Goal: Task Accomplishment & Management: Use online tool/utility

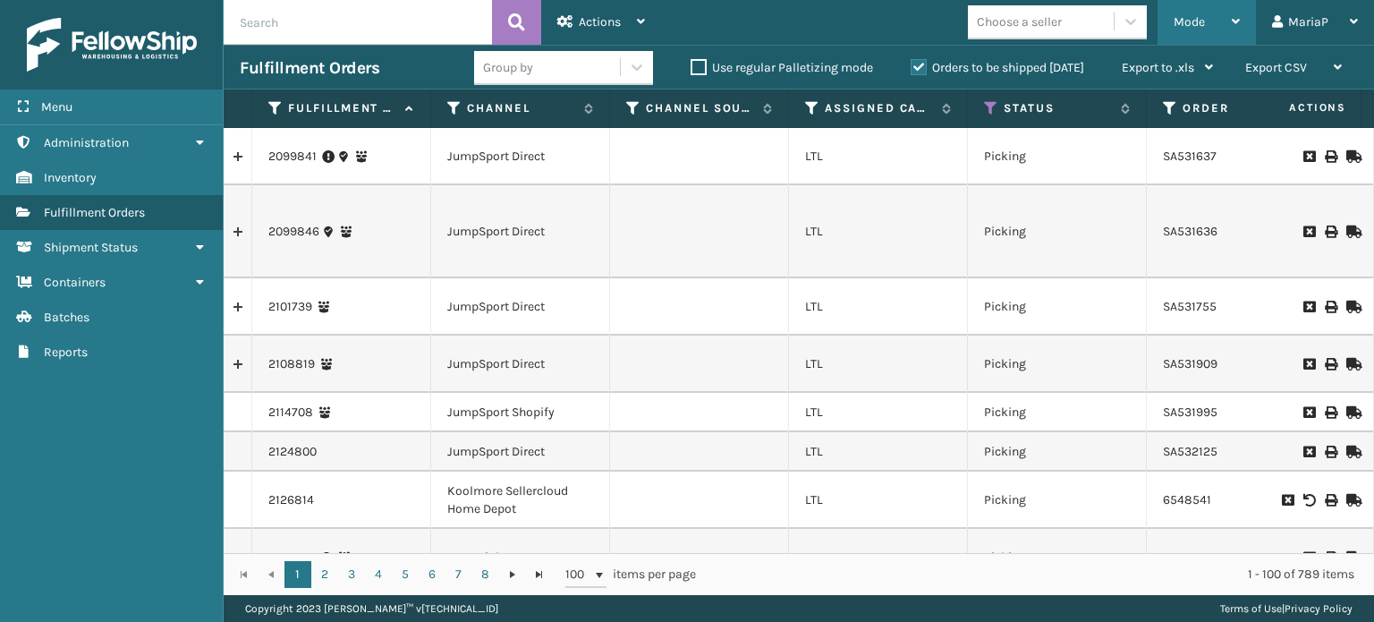
click at [1205, 30] on div "Mode" at bounding box center [1206, 22] width 66 height 45
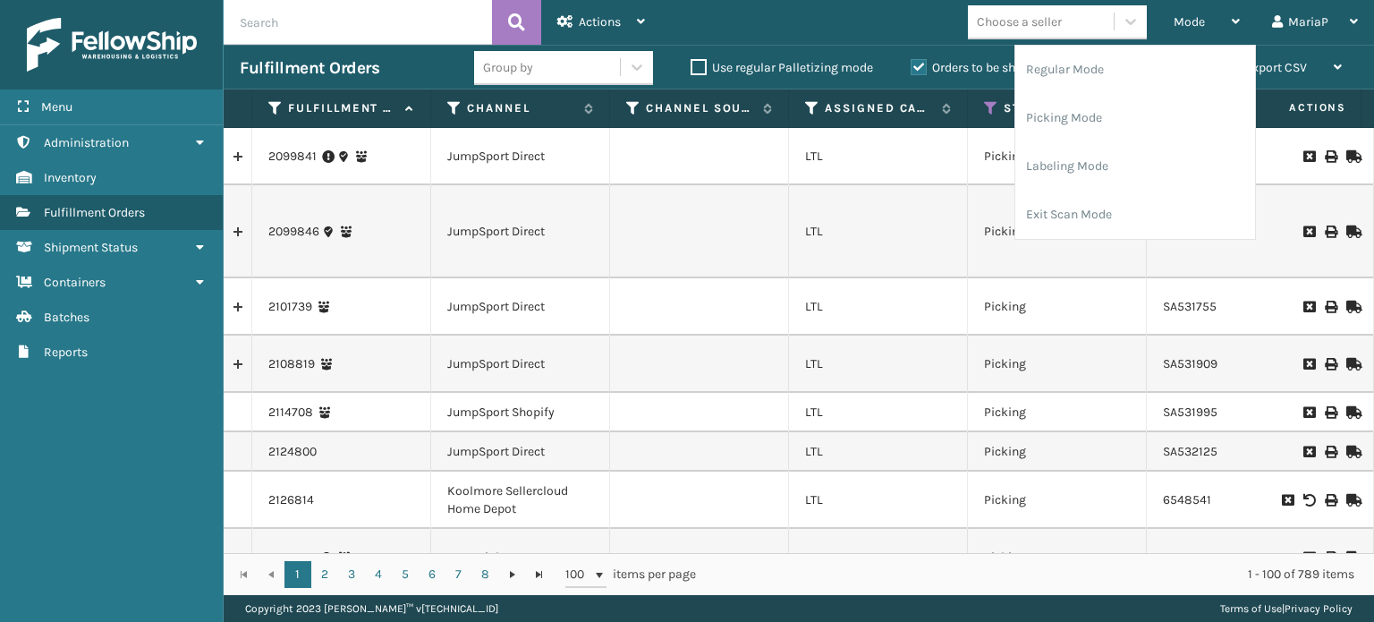
click at [819, 6] on div "Mode Regular Mode Picking Mode Labeling Mode Exit Scan Mode Choose a seller Mar…" at bounding box center [1017, 22] width 713 height 45
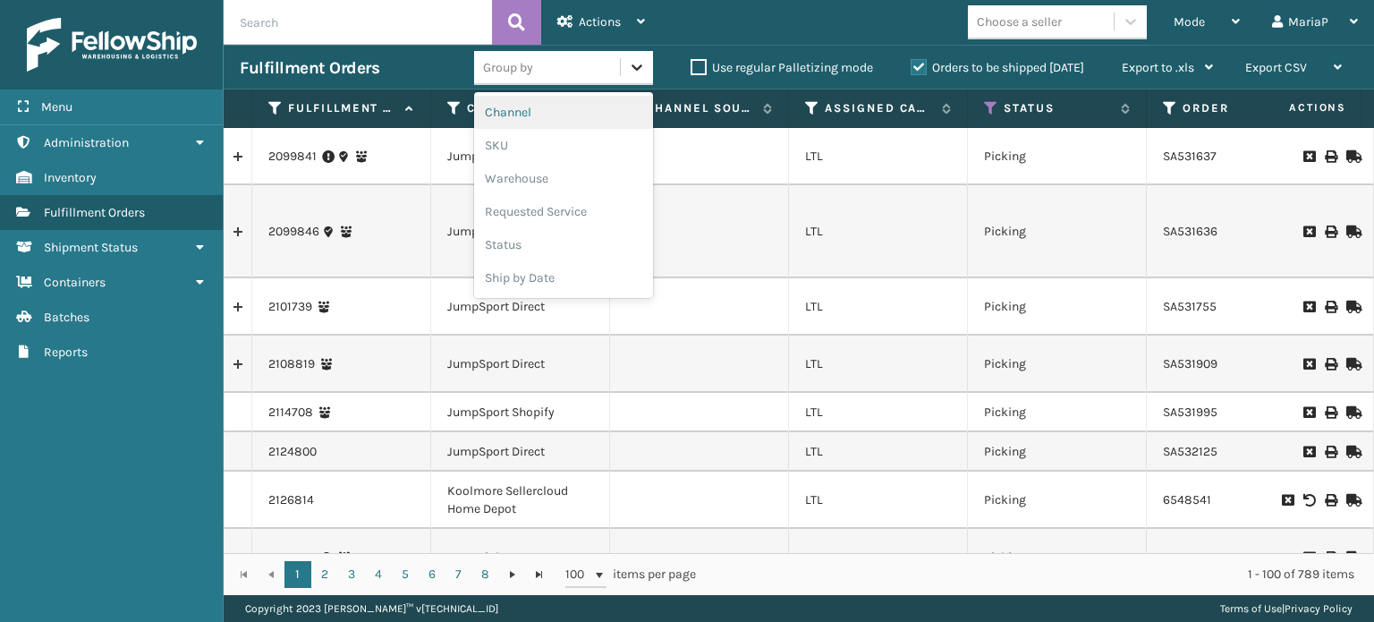
click at [623, 81] on div at bounding box center [637, 67] width 32 height 32
click at [548, 146] on div "SKU" at bounding box center [563, 145] width 179 height 33
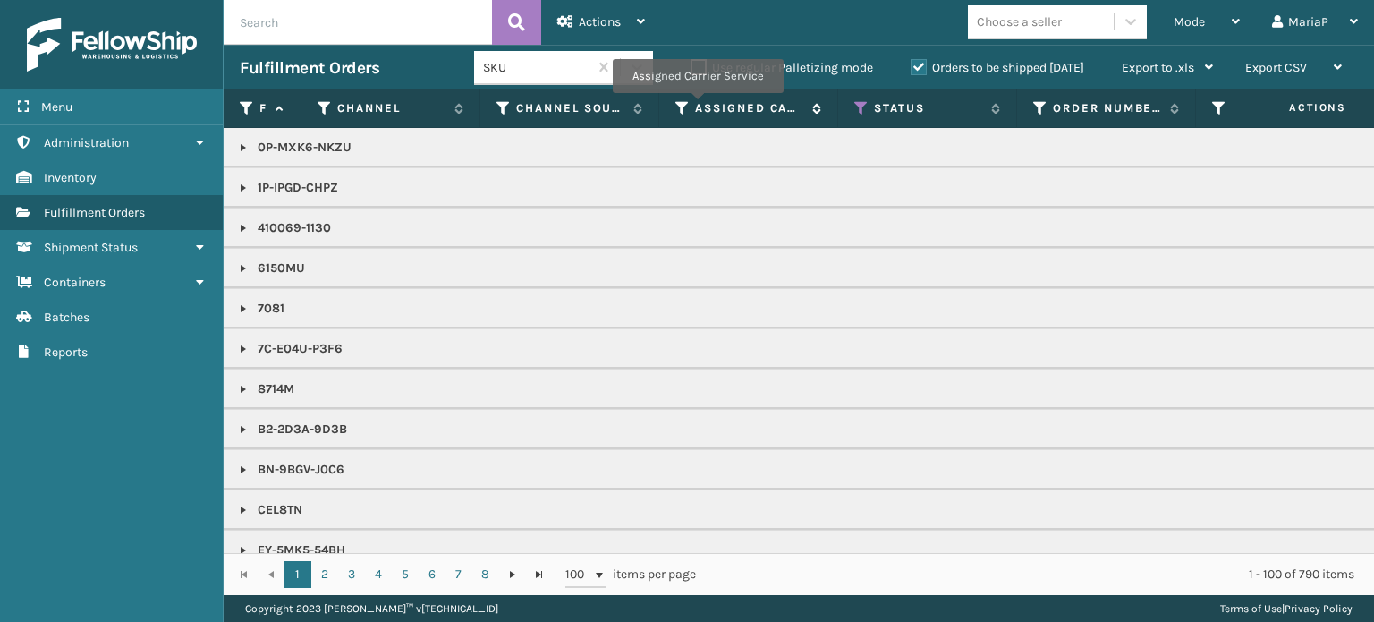
click at [697, 105] on label "Assigned Carrier Service" at bounding box center [749, 108] width 108 height 16
click at [683, 110] on icon at bounding box center [682, 108] width 14 height 16
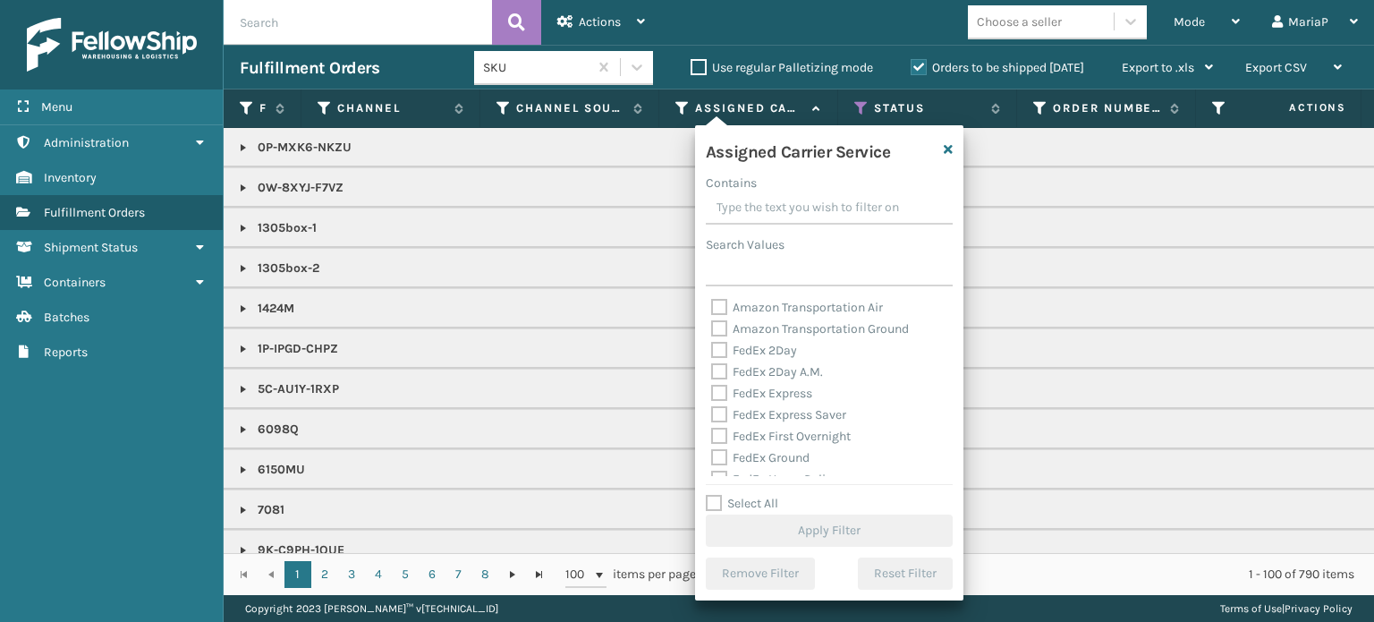
click at [713, 505] on label "Select All" at bounding box center [742, 502] width 72 height 15
click at [713, 495] on input "Select All" at bounding box center [840, 494] width 268 height 2
checkbox input "true"
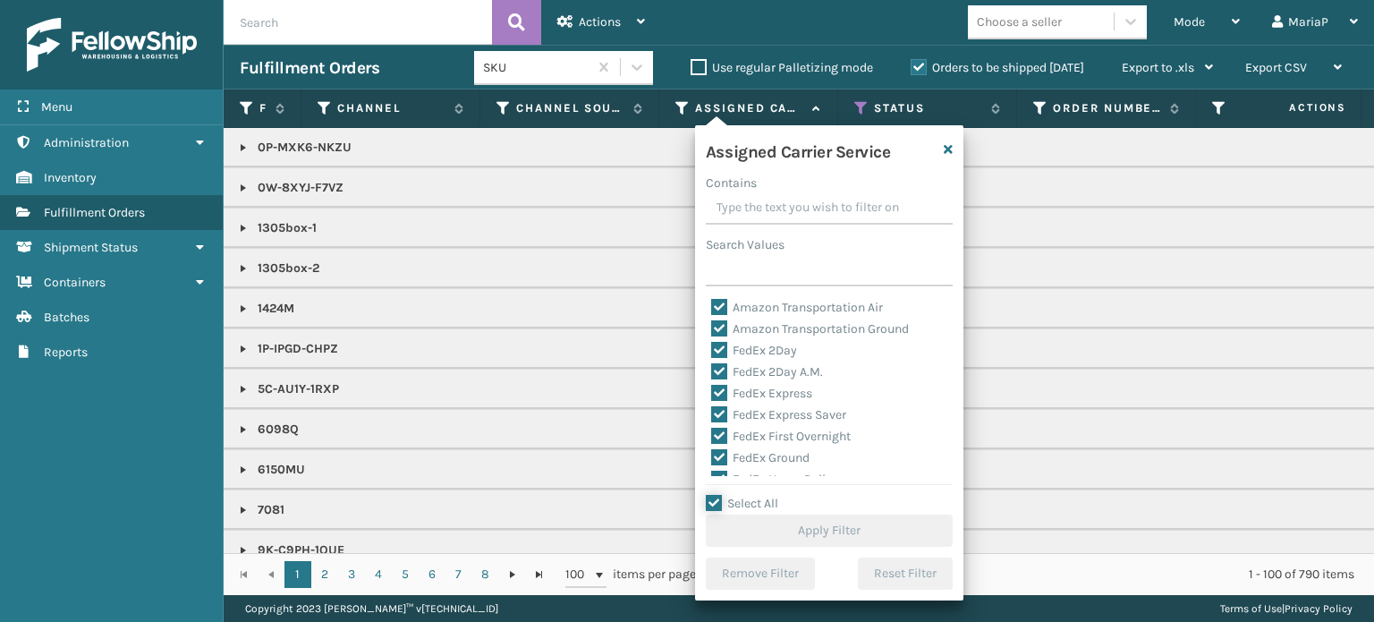
checkbox input "true"
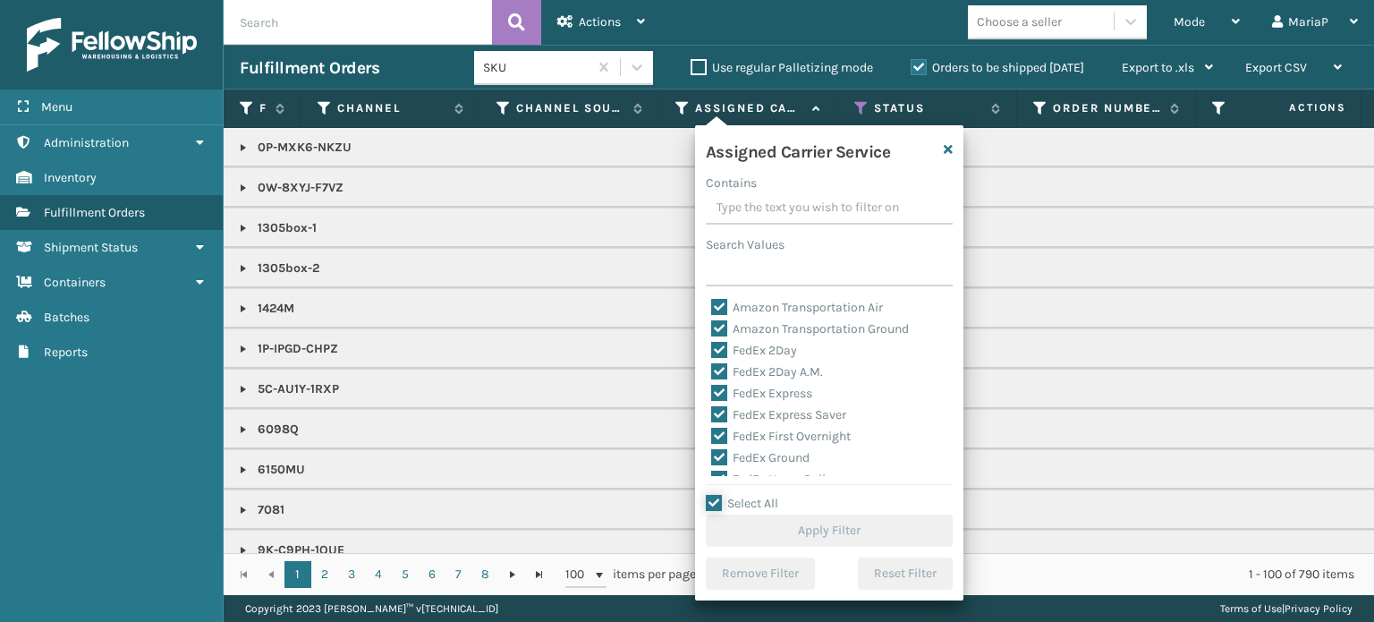
checkbox input "true"
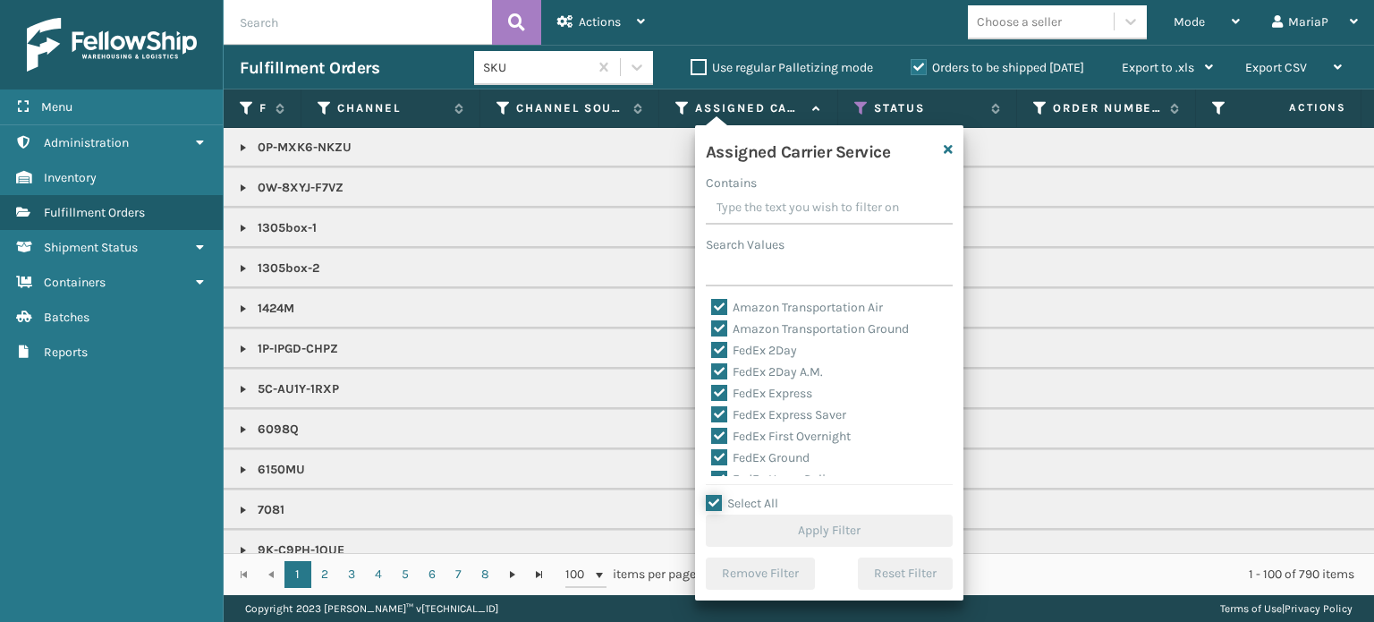
checkbox input "true"
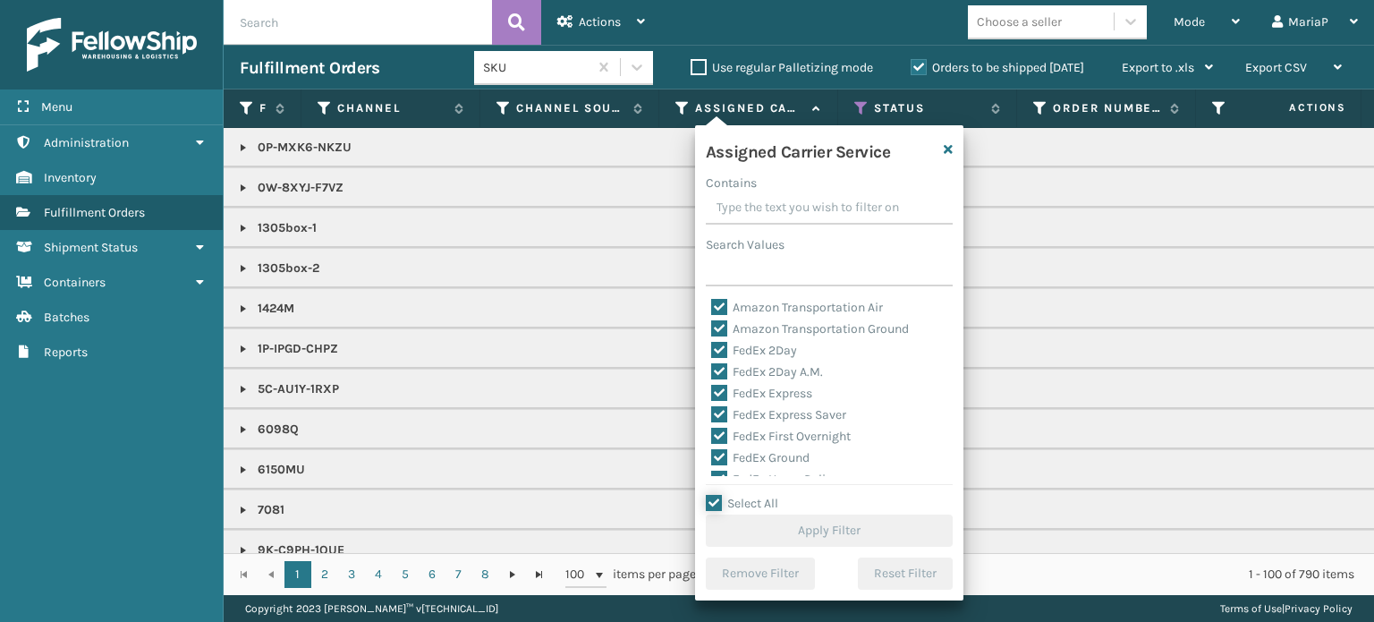
checkbox input "true"
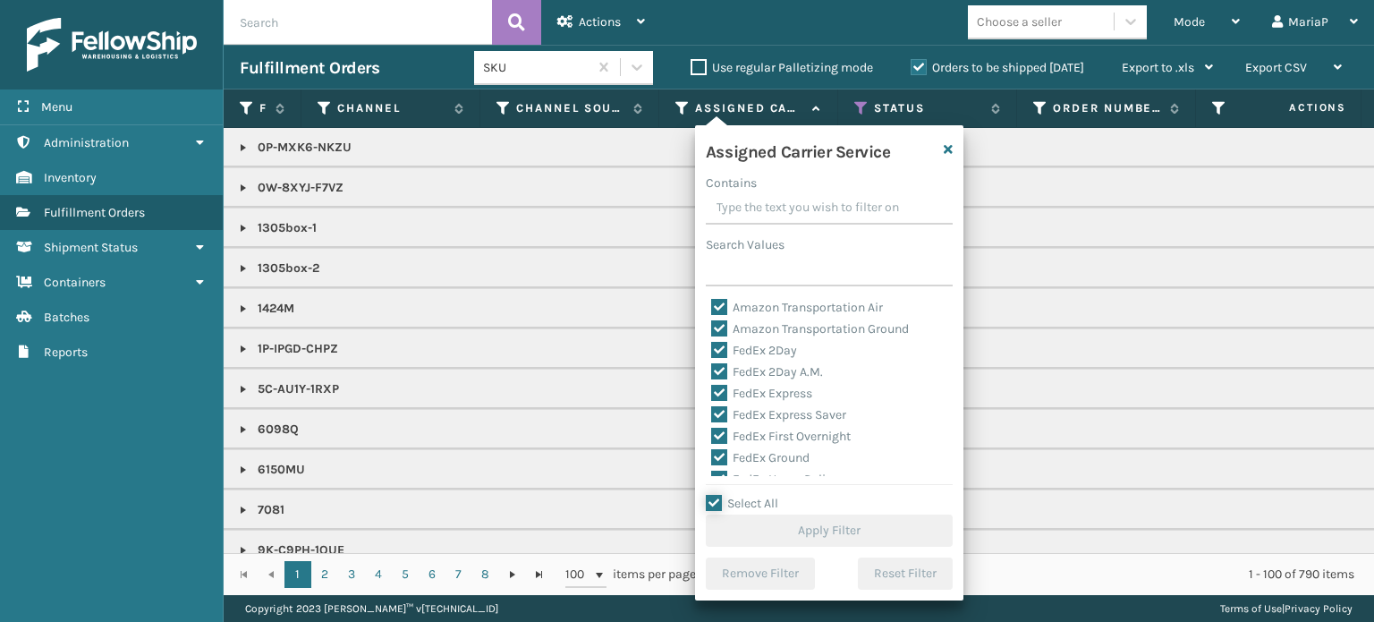
checkbox input "true"
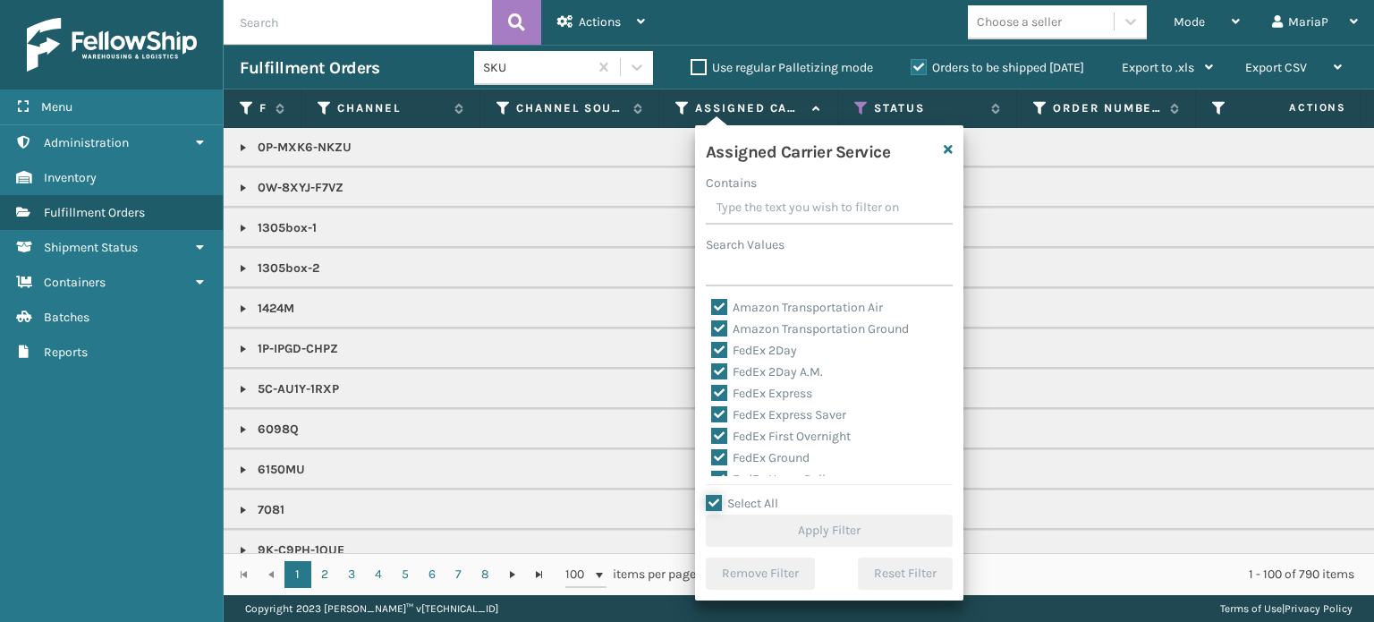
checkbox input "true"
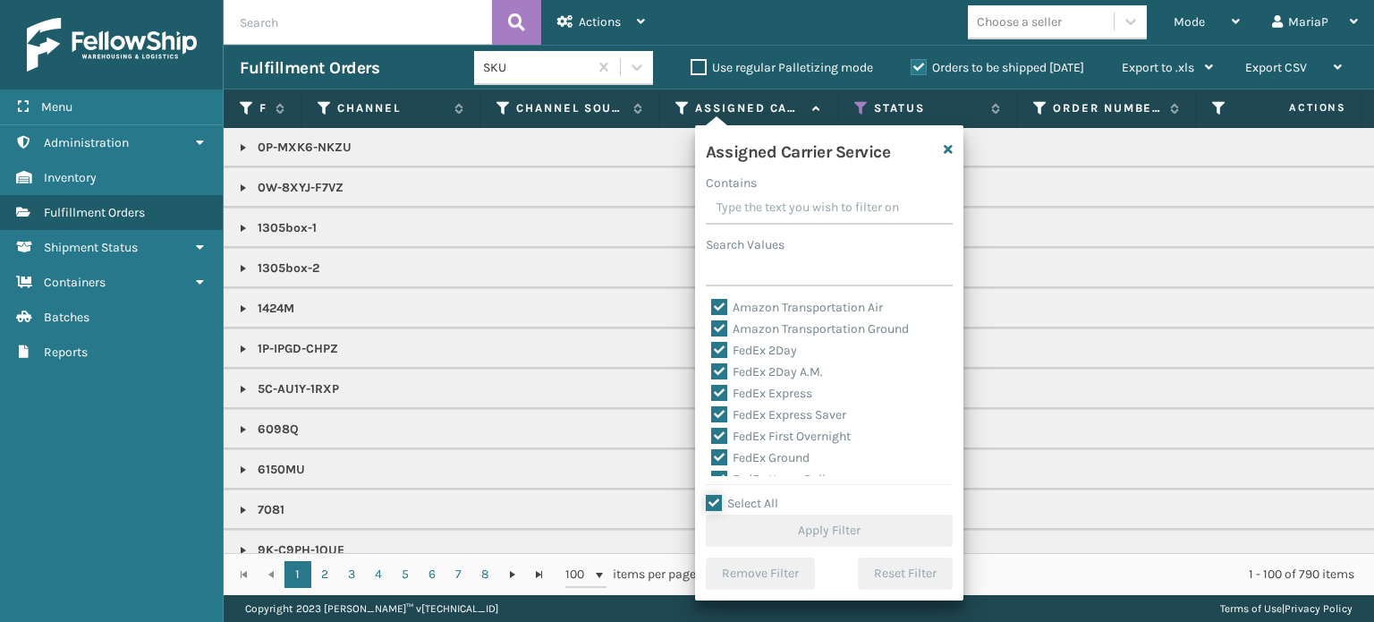
checkbox input "true"
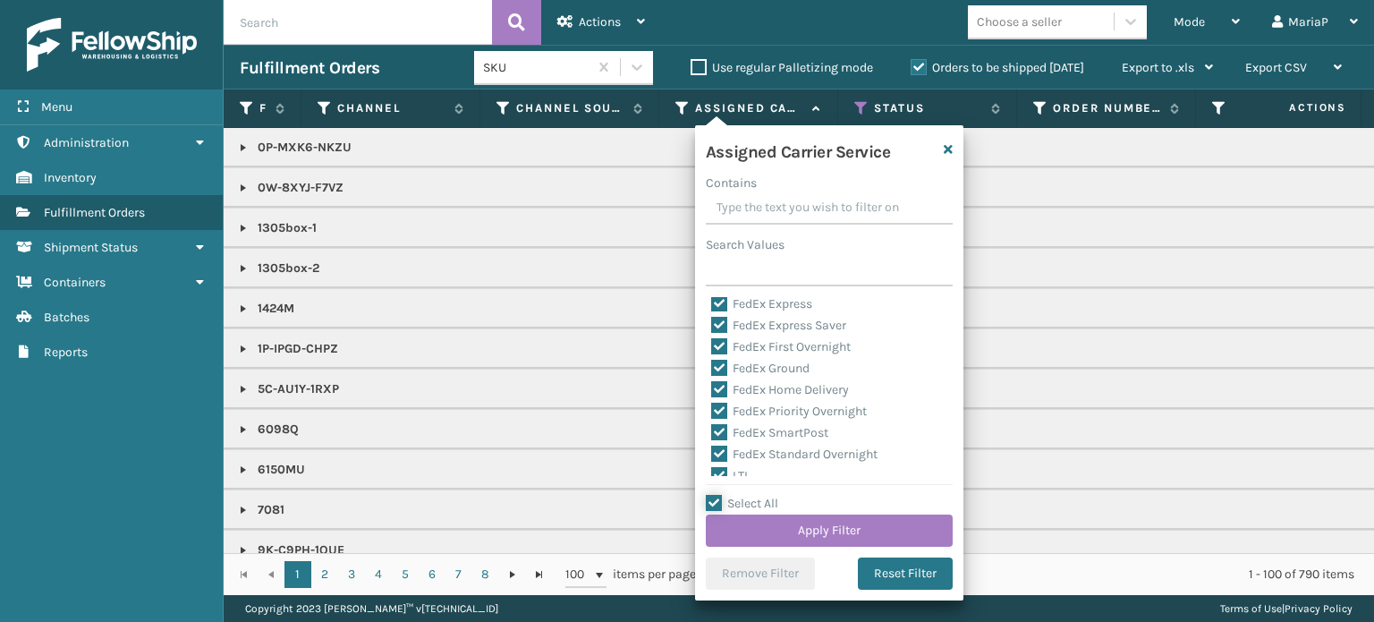
scroll to position [179, 0]
click at [719, 384] on label "LTL" at bounding box center [730, 385] width 39 height 15
click at [712, 384] on input "LTL" at bounding box center [711, 382] width 1 height 12
checkbox input "false"
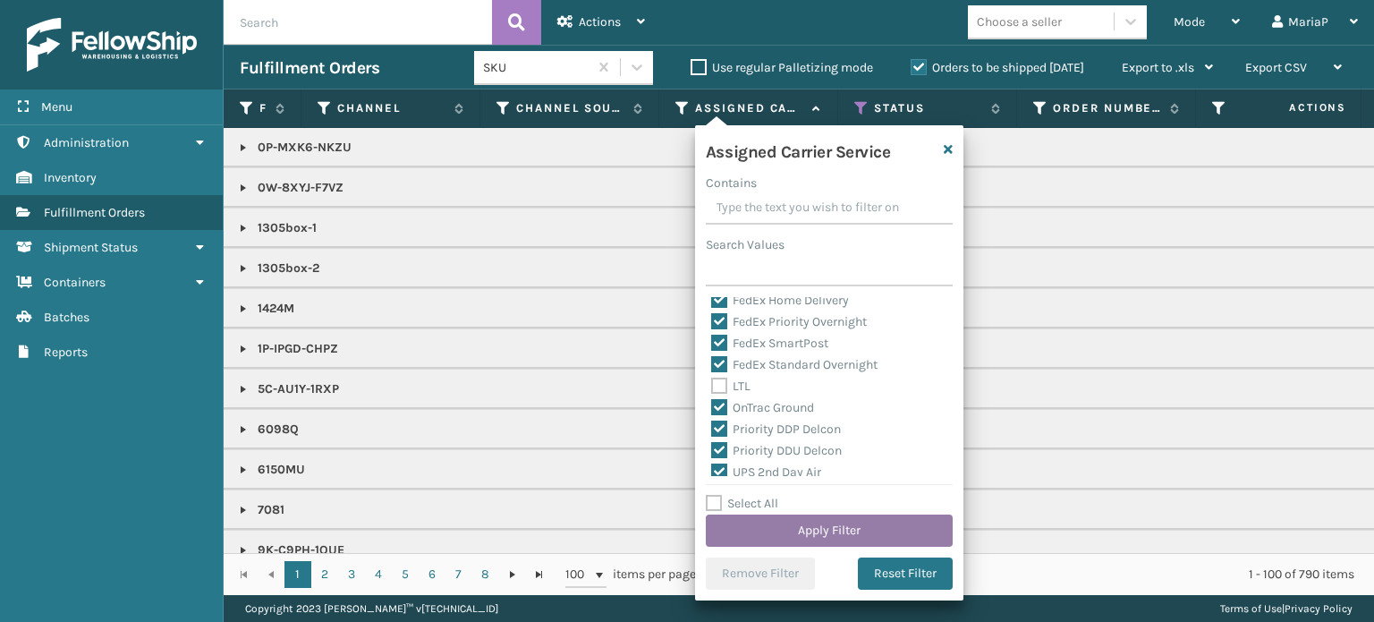
click at [899, 529] on button "Apply Filter" at bounding box center [829, 530] width 247 height 32
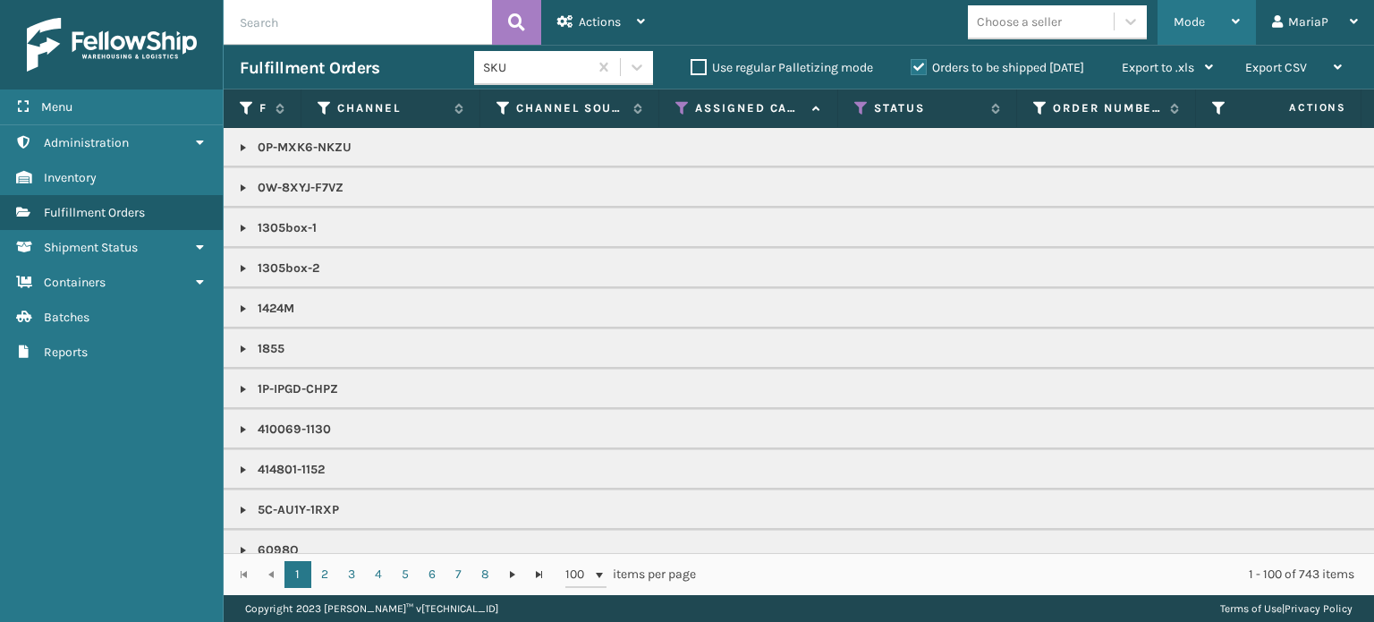
click at [1223, 15] on div "Mode" at bounding box center [1206, 22] width 66 height 45
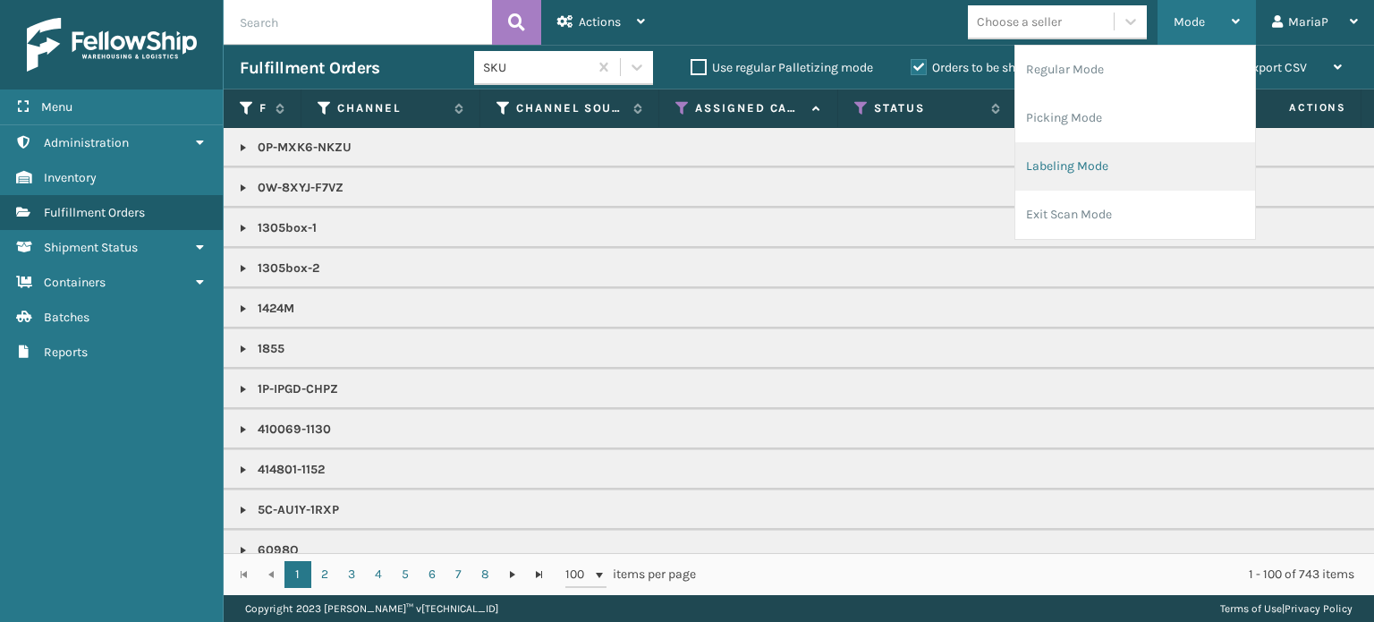
click at [1075, 170] on li "Labeling Mode" at bounding box center [1135, 166] width 240 height 48
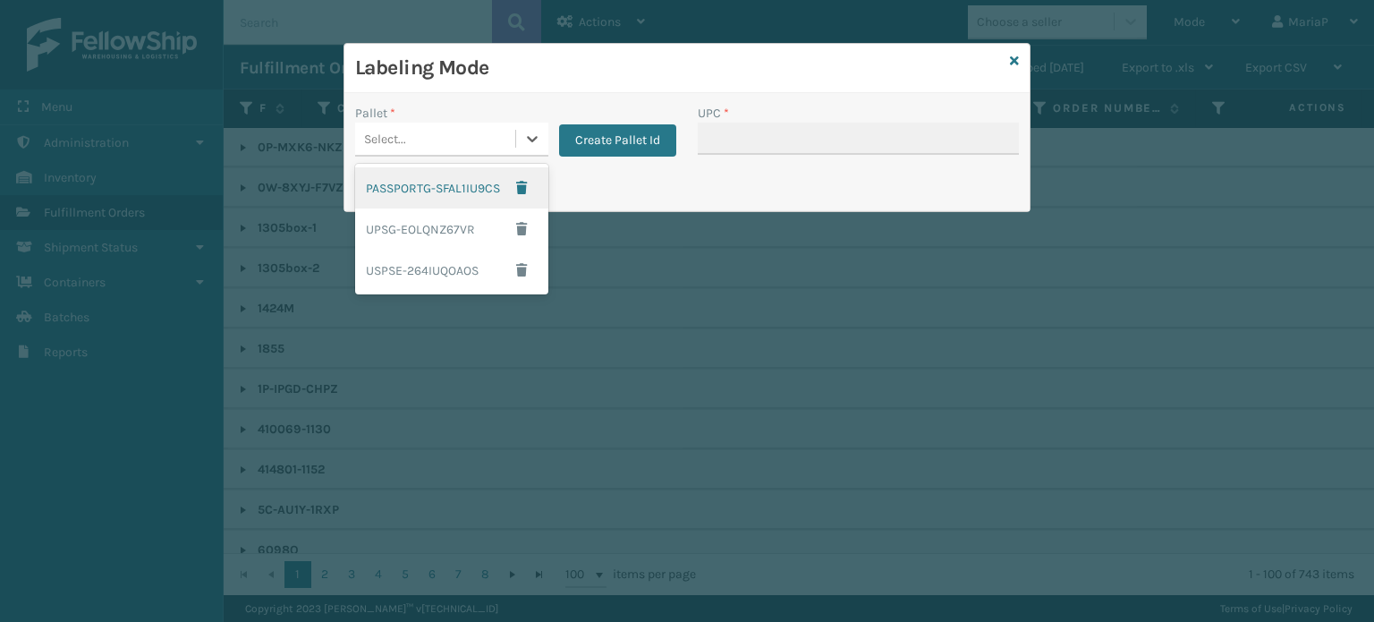
click at [500, 143] on div "Select..." at bounding box center [435, 139] width 160 height 30
click at [402, 235] on div "UPSG-EOLQNZ67VR" at bounding box center [451, 228] width 193 height 41
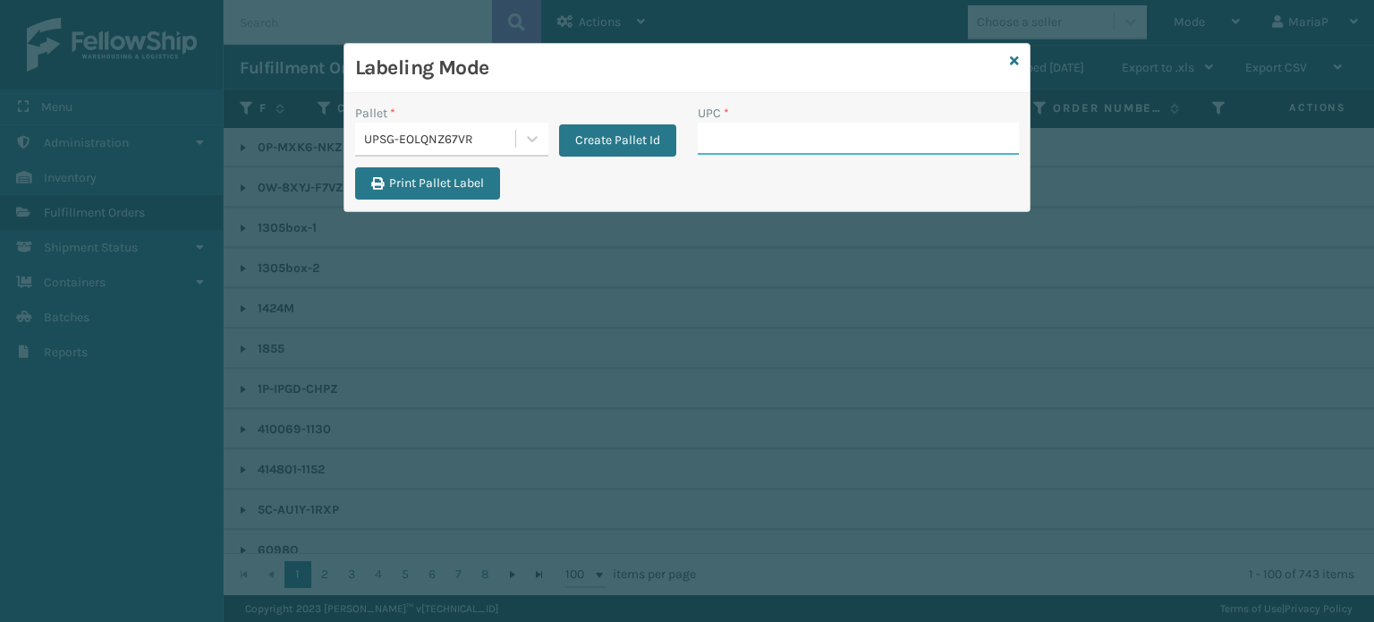
click at [733, 140] on input "UPC *" at bounding box center [858, 139] width 321 height 32
type input "810090930"
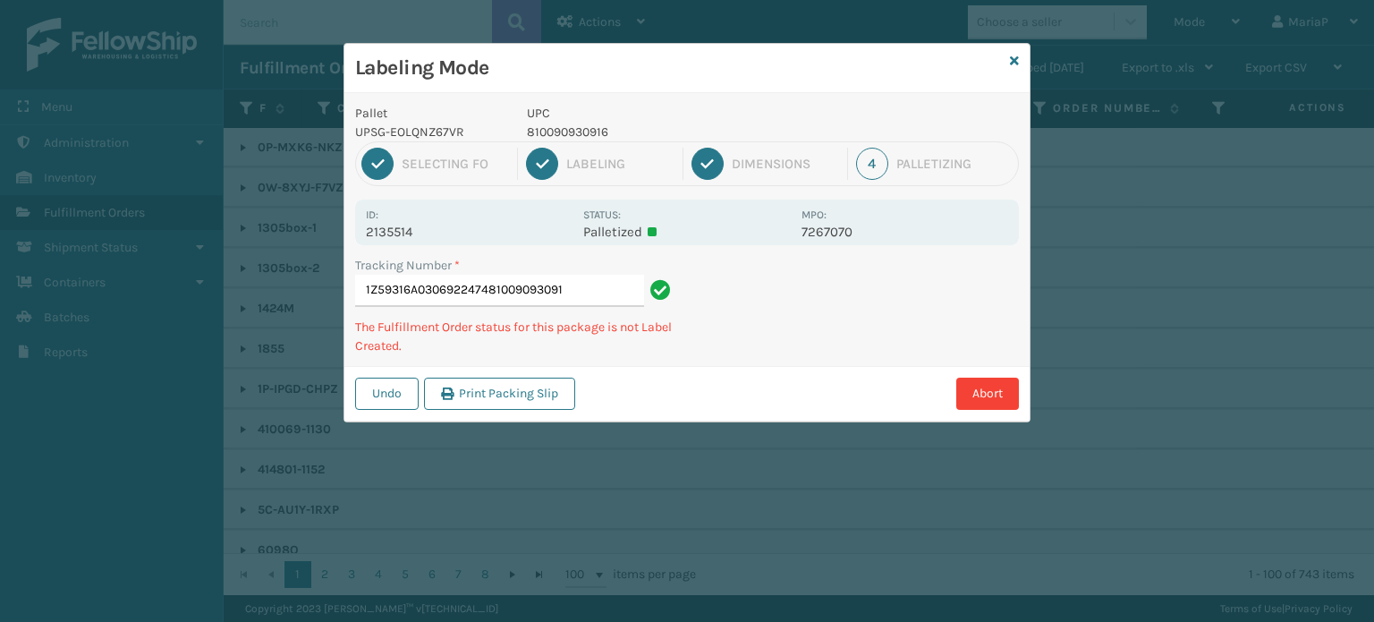
type input "1Z59316A0306922474810090930916"
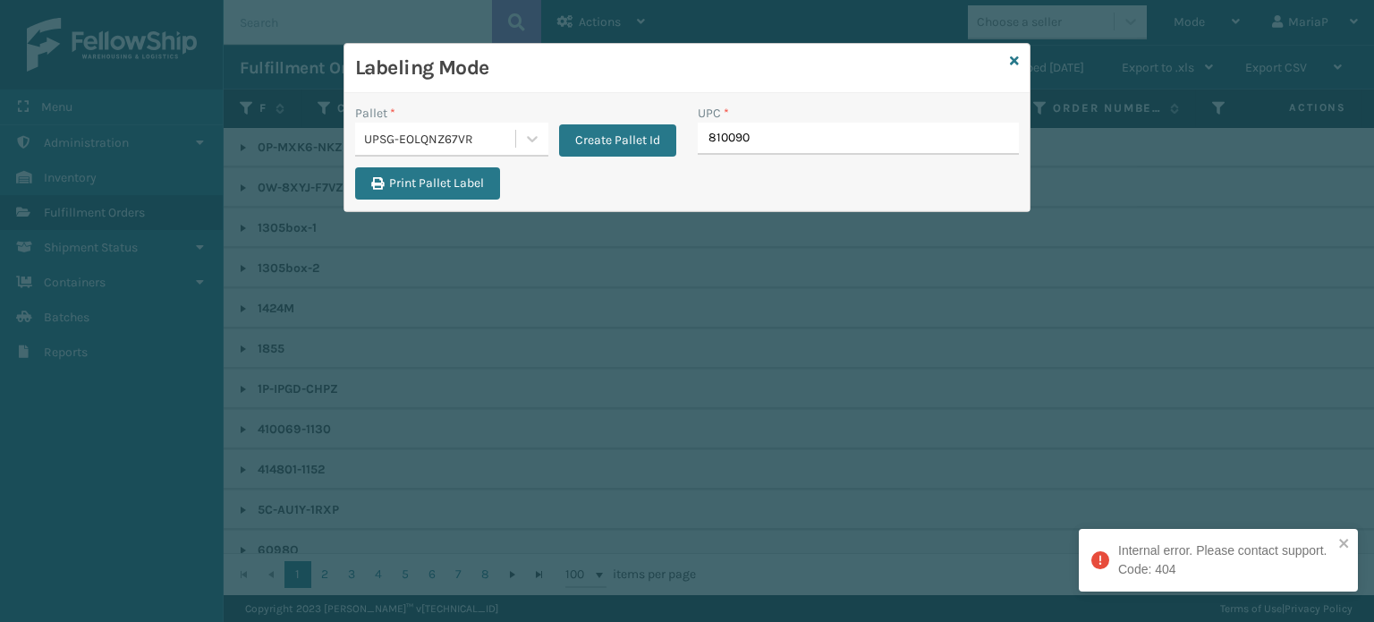
type input "8100909"
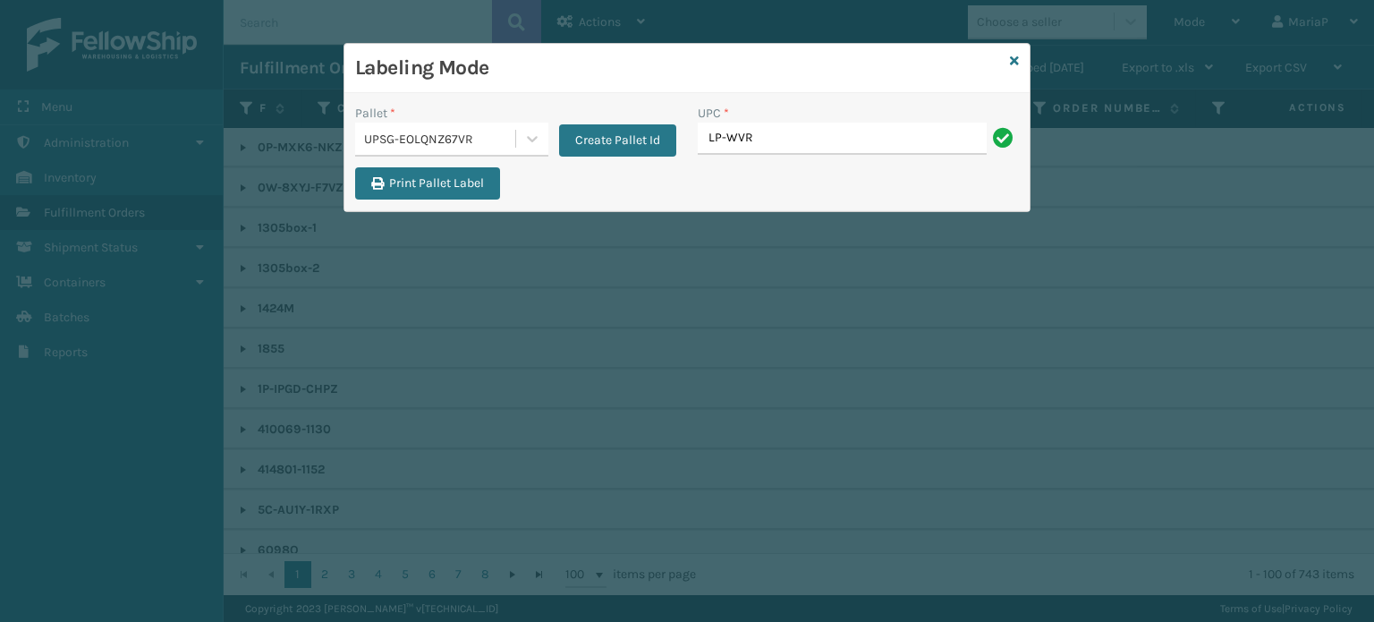
type input "LP-WVR-RED"
type input "LP-STMRC-SLV"
type input "81009093150"
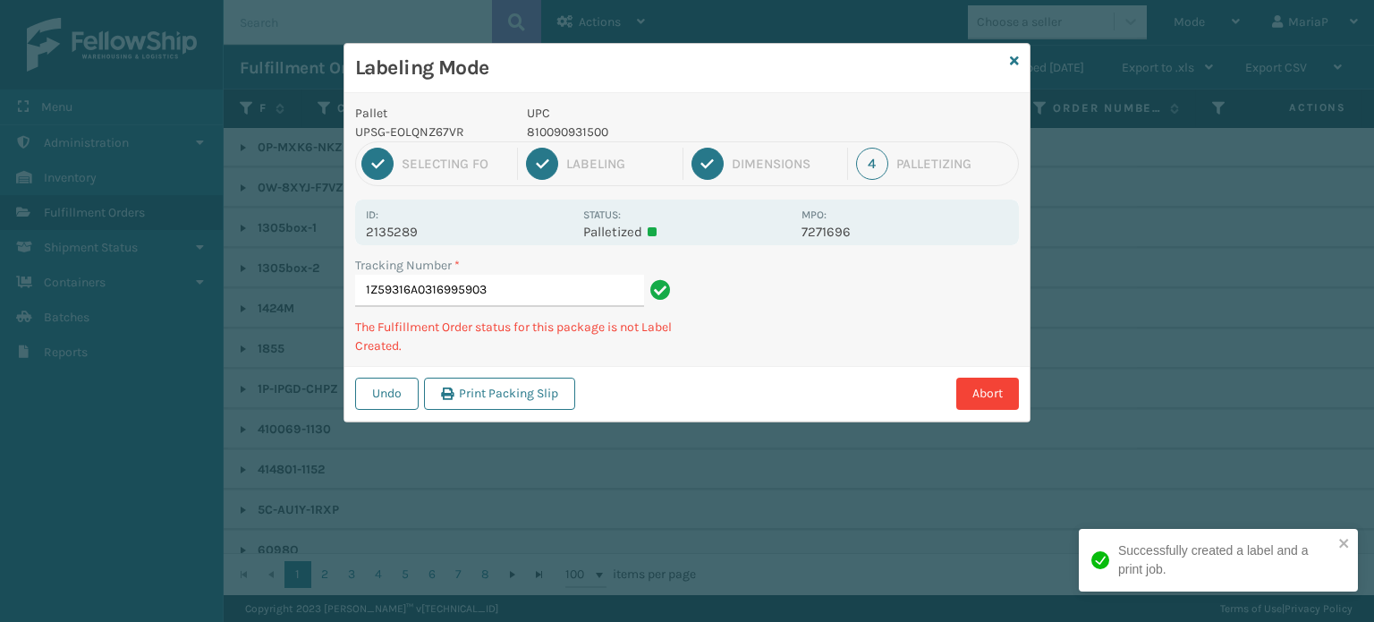
click at [593, 131] on p "810090931500" at bounding box center [659, 132] width 264 height 19
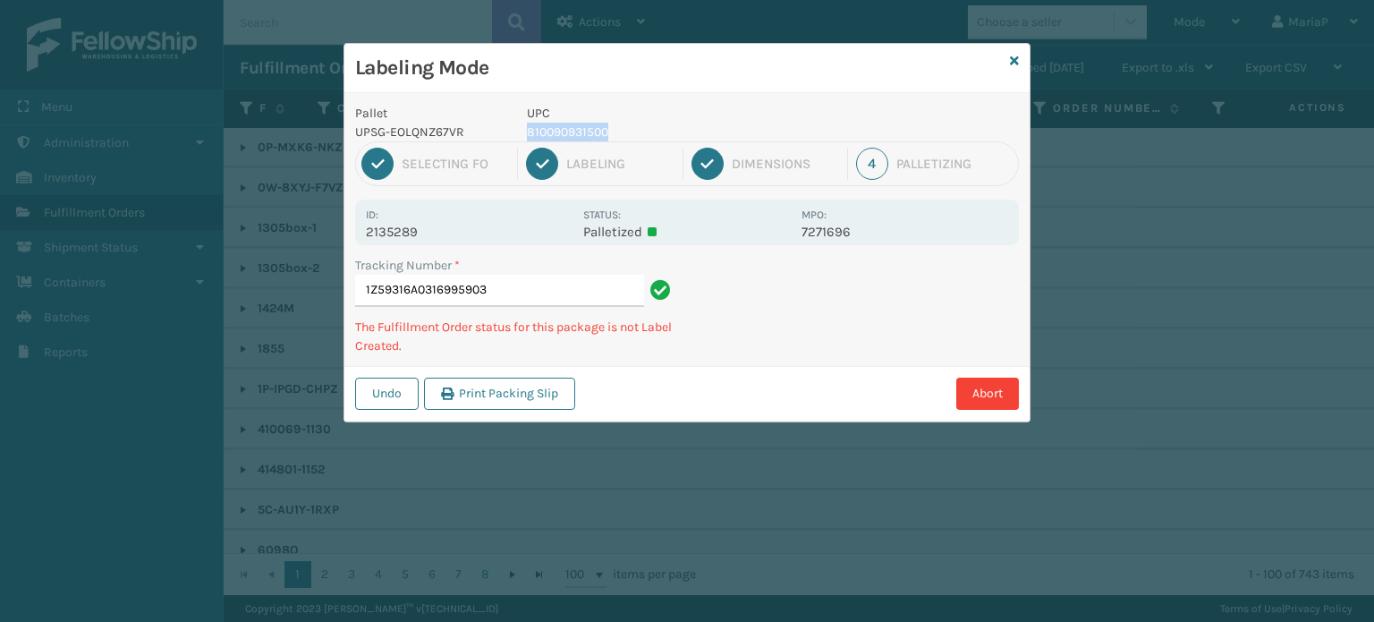
click at [593, 131] on p "810090931500" at bounding box center [659, 132] width 264 height 19
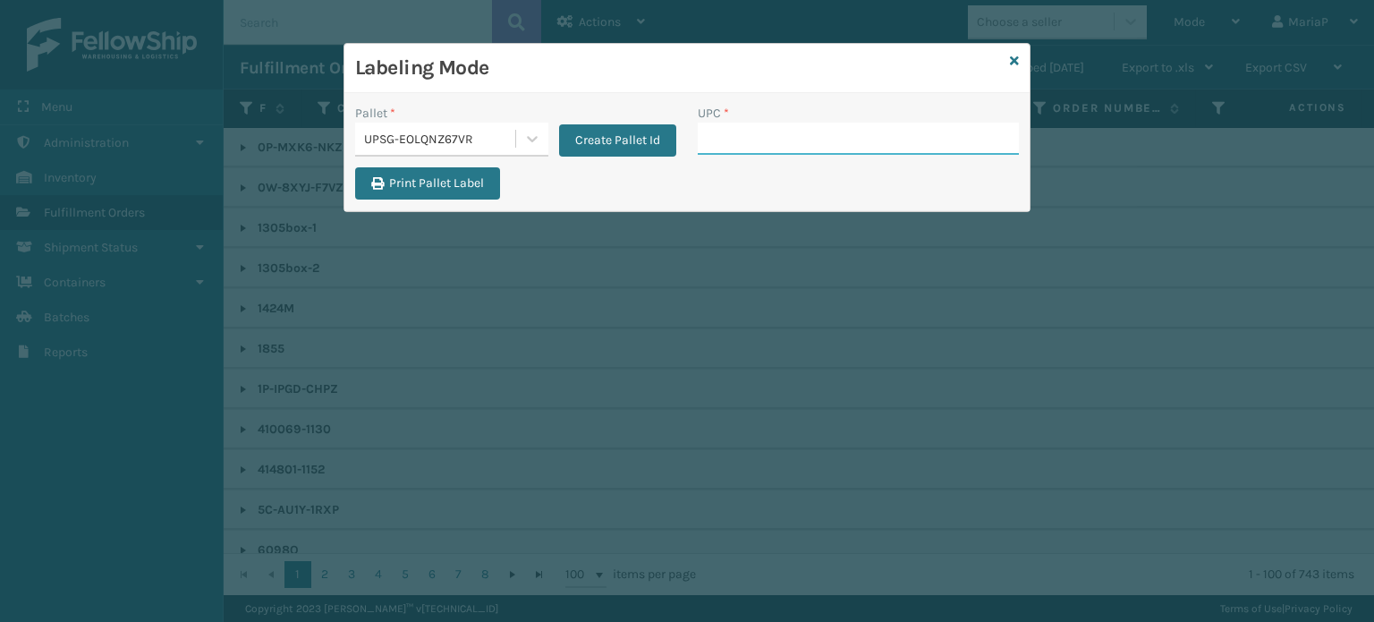
click at [866, 129] on input "UPC *" at bounding box center [858, 139] width 321 height 32
paste input "UPST742141"
type input "U"
type input "8100909"
type input "LP-STMRC-SLV"
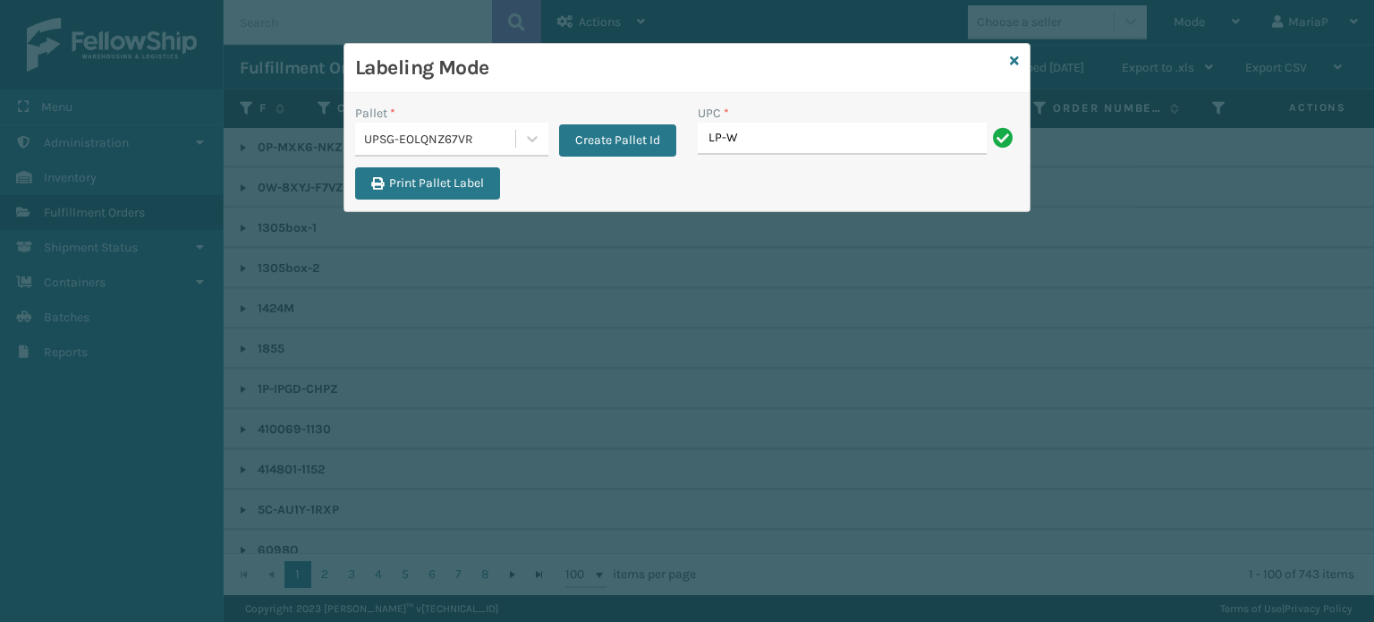
type input "LP-WVR-RED"
click at [1014, 58] on icon at bounding box center [1014, 61] width 9 height 13
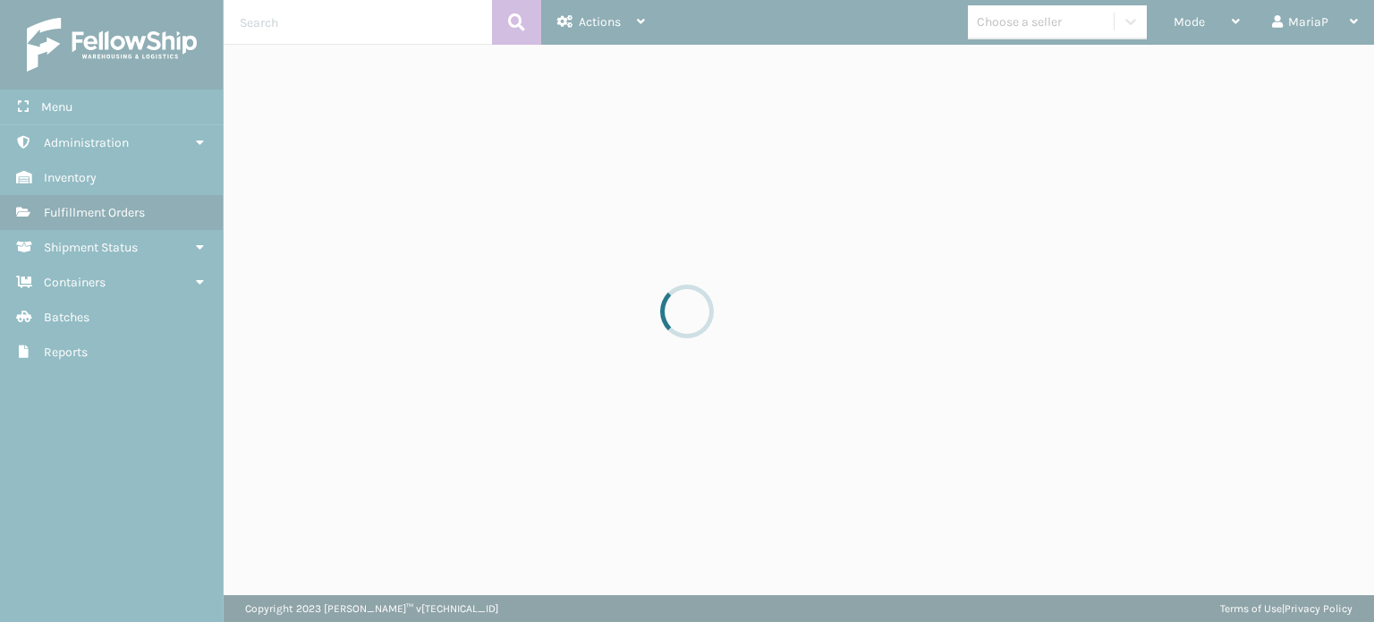
click at [1021, 35] on div at bounding box center [687, 311] width 1374 height 622
click at [1024, 22] on div at bounding box center [687, 311] width 1374 height 622
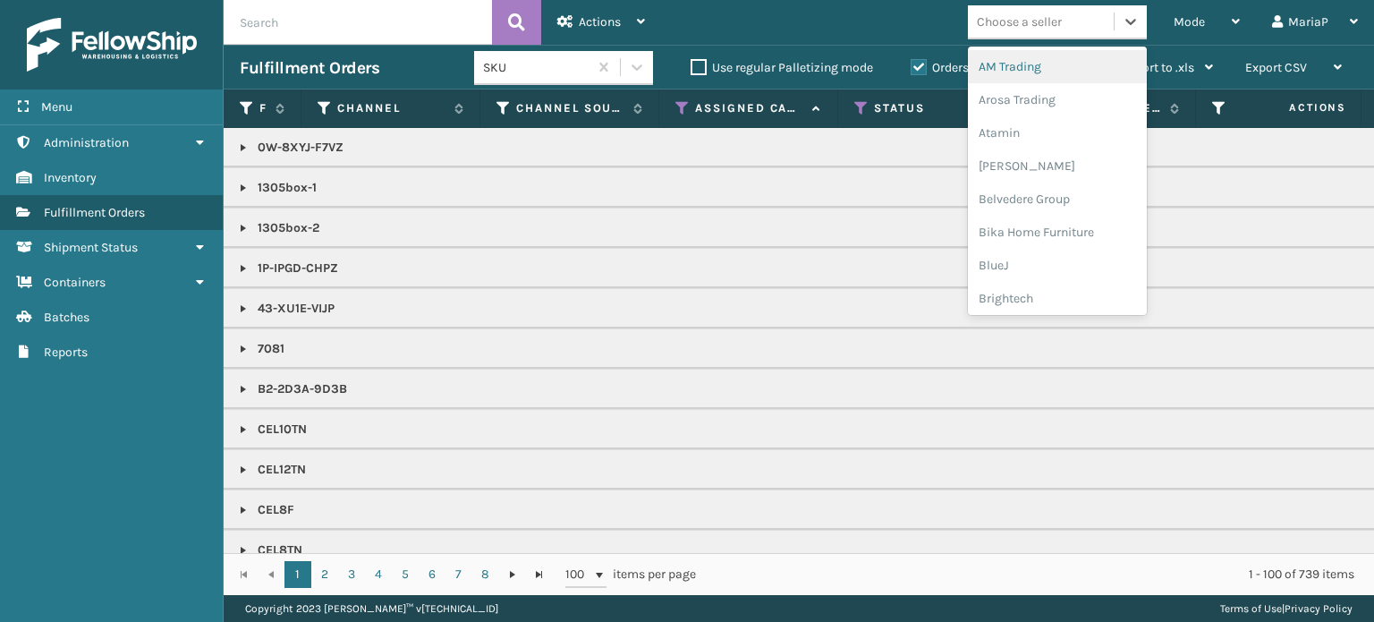
click at [1022, 22] on div "Choose a seller" at bounding box center [1019, 22] width 85 height 19
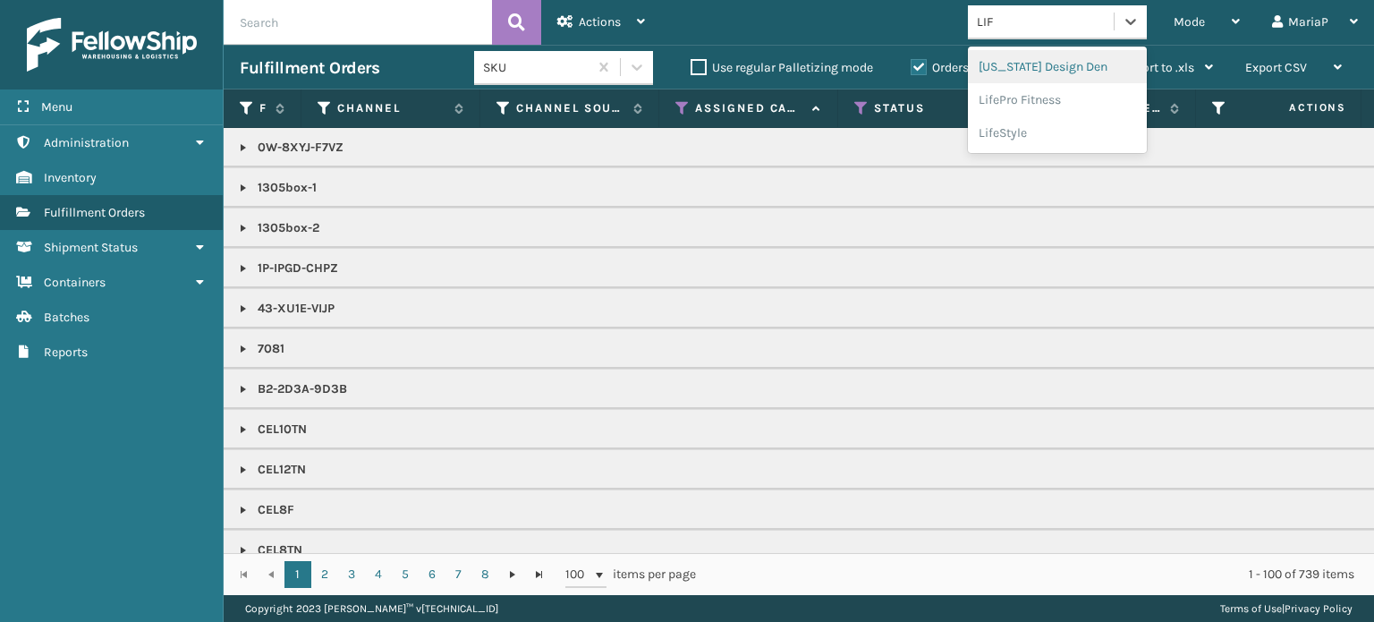
type input "LIFE"
click at [1064, 62] on div "LifePro Fitness" at bounding box center [1057, 66] width 179 height 33
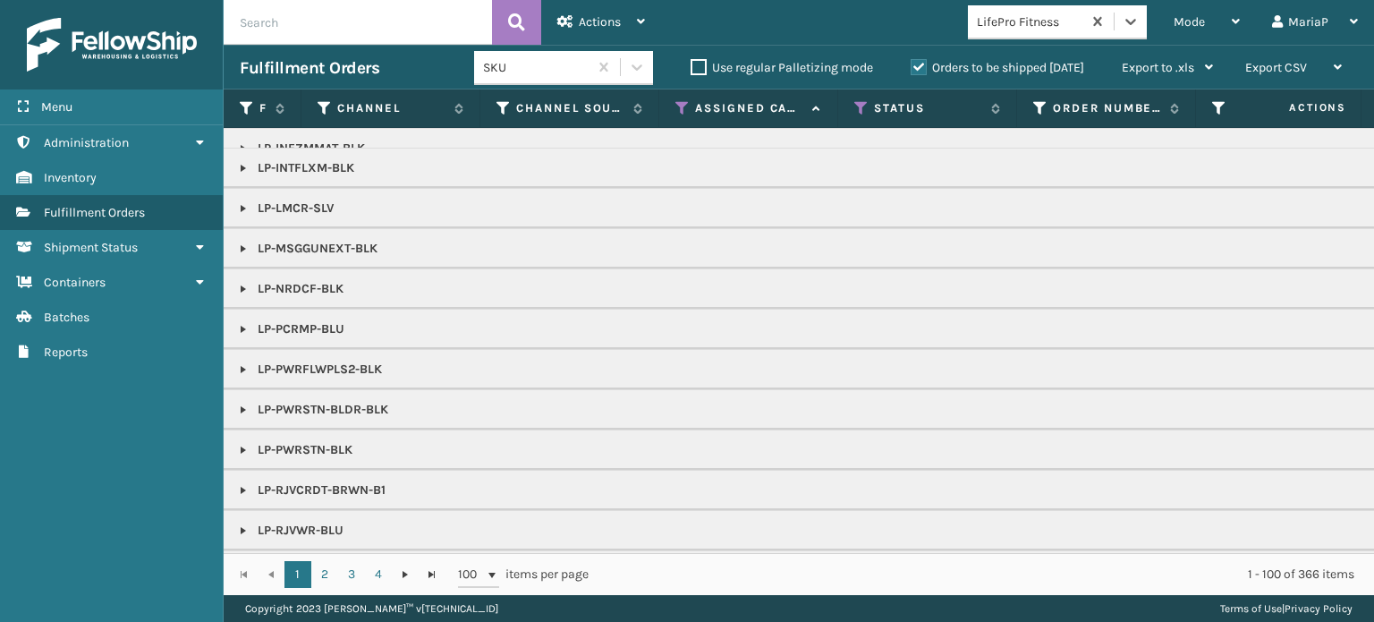
scroll to position [358, 0]
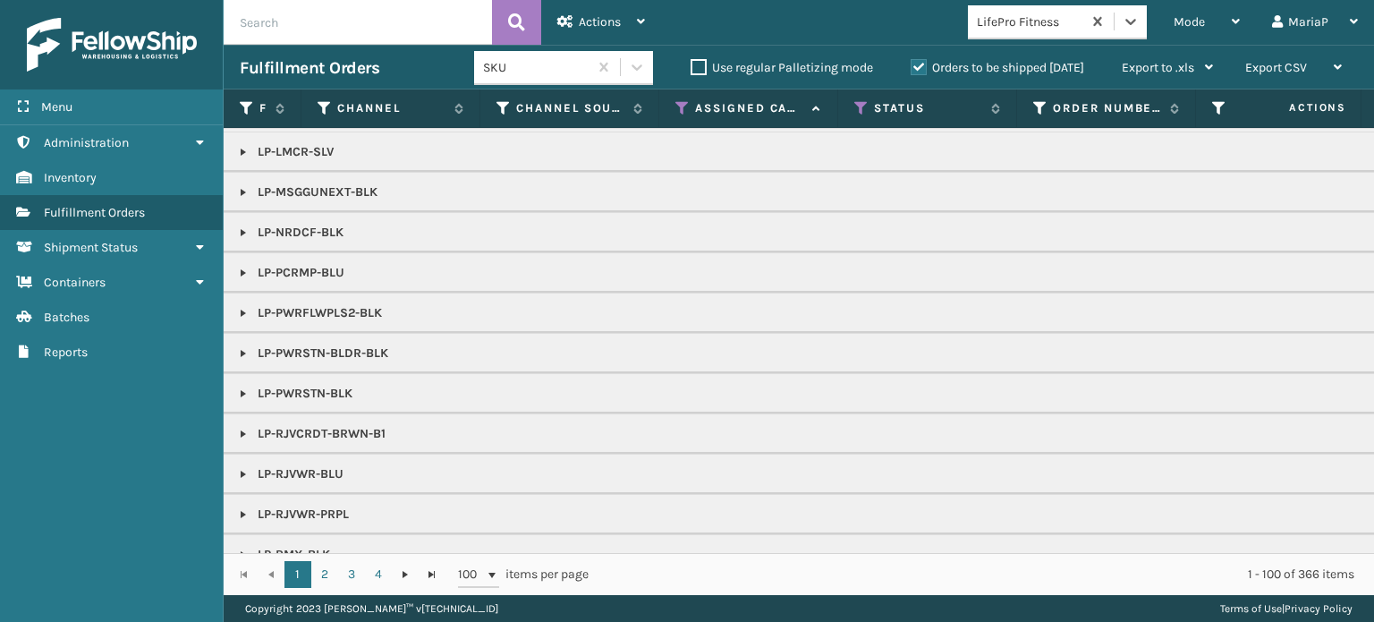
click at [242, 511] on link at bounding box center [243, 514] width 14 height 14
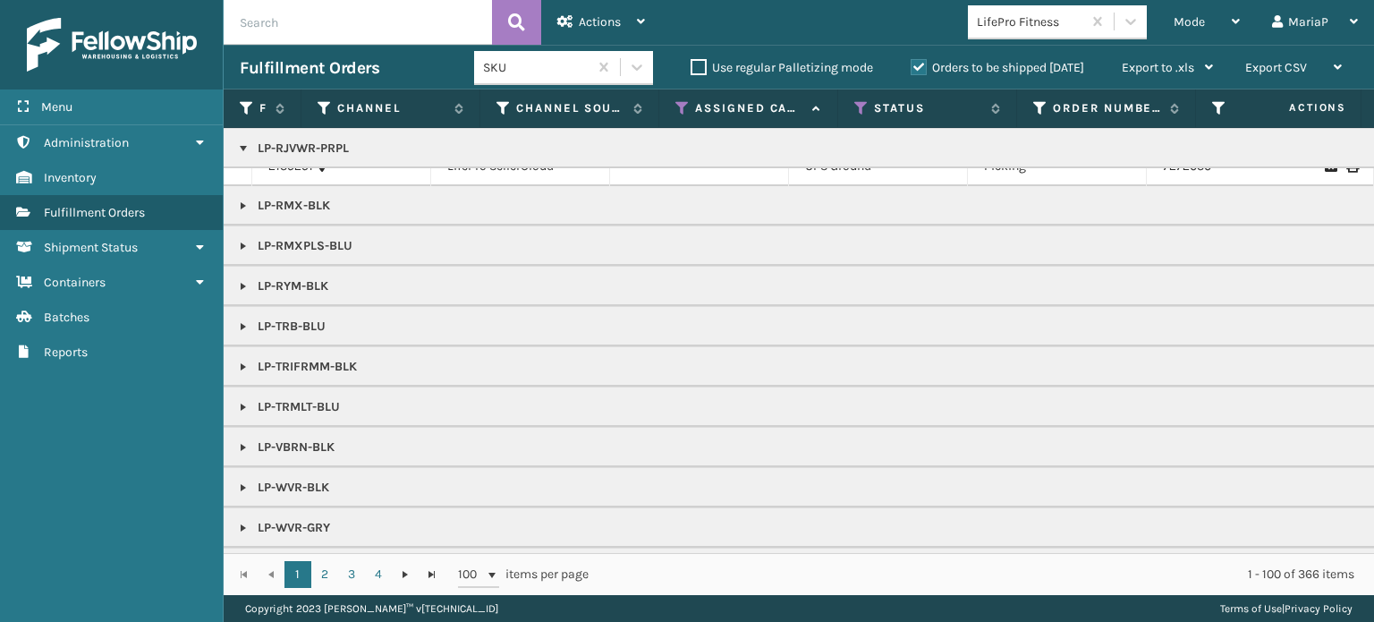
scroll to position [716, 0]
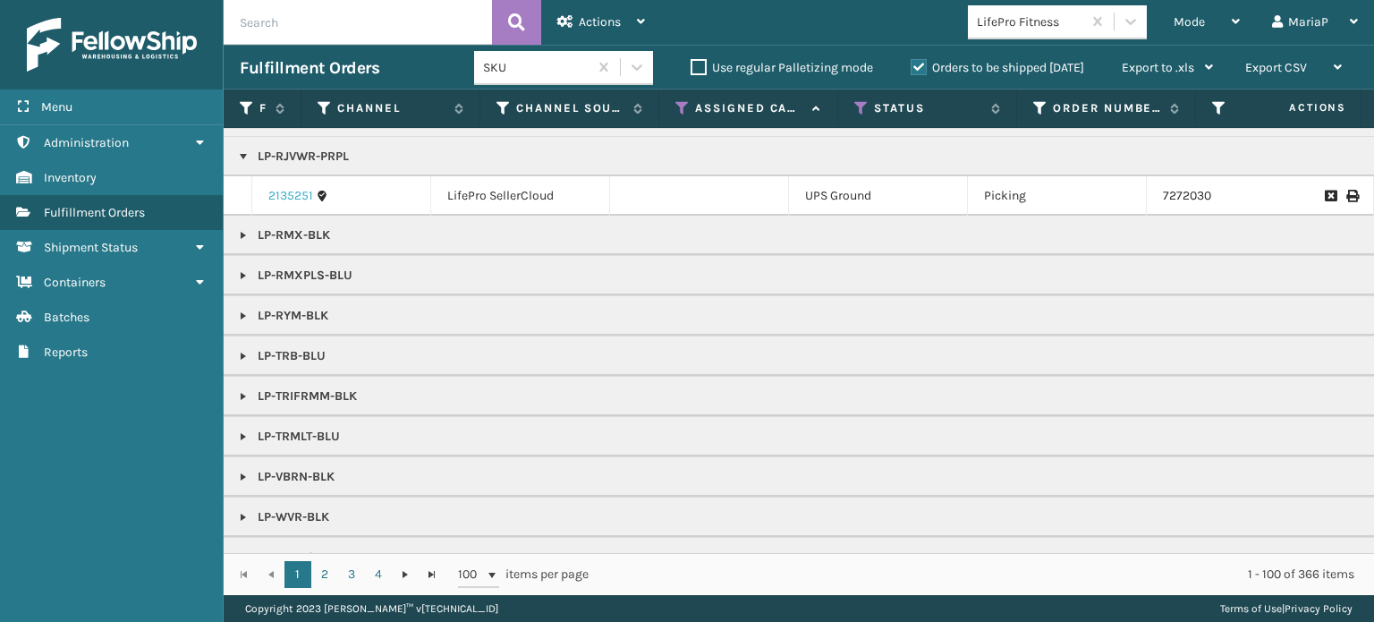
click at [303, 189] on link "2135251" at bounding box center [290, 196] width 45 height 18
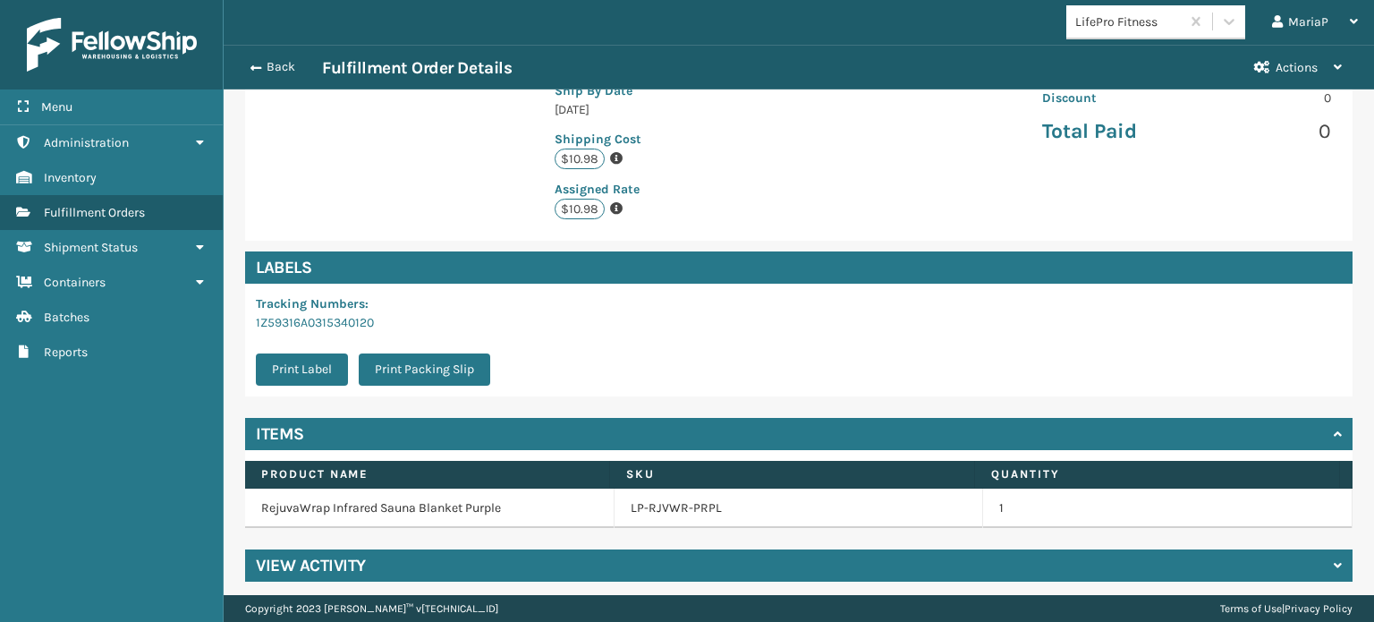
scroll to position [404, 0]
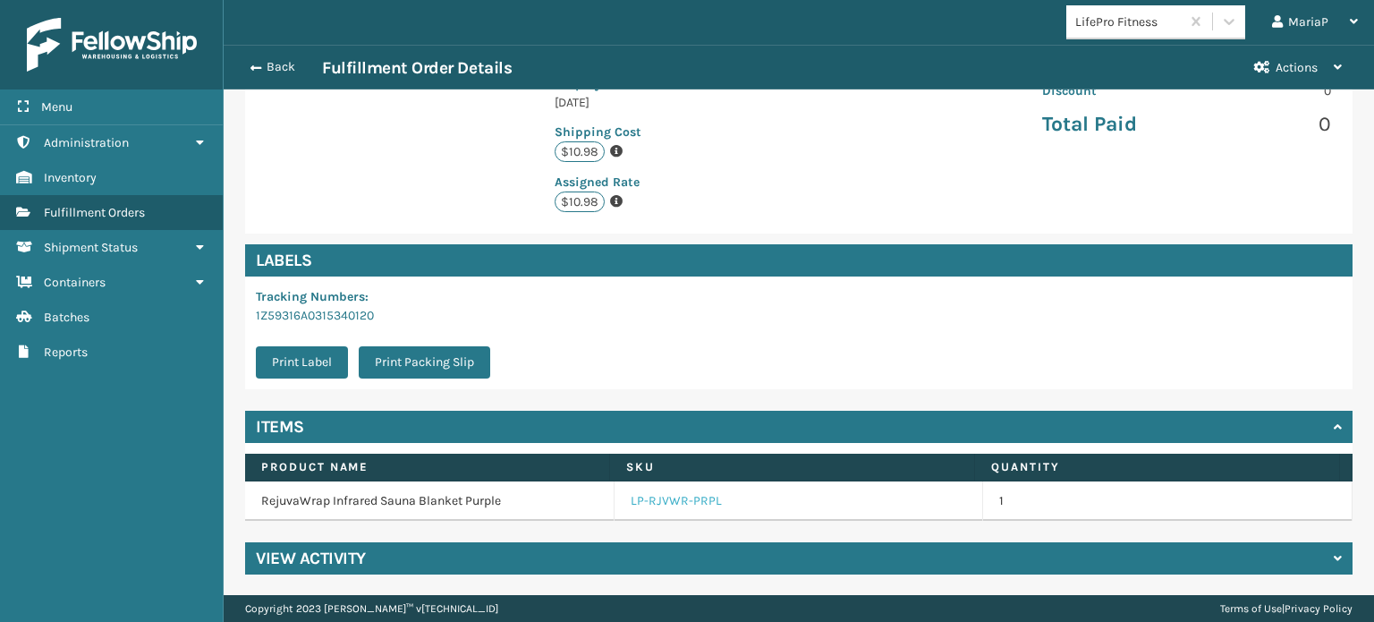
click at [662, 492] on link "LP-RJVWR-PRPL" at bounding box center [676, 501] width 91 height 18
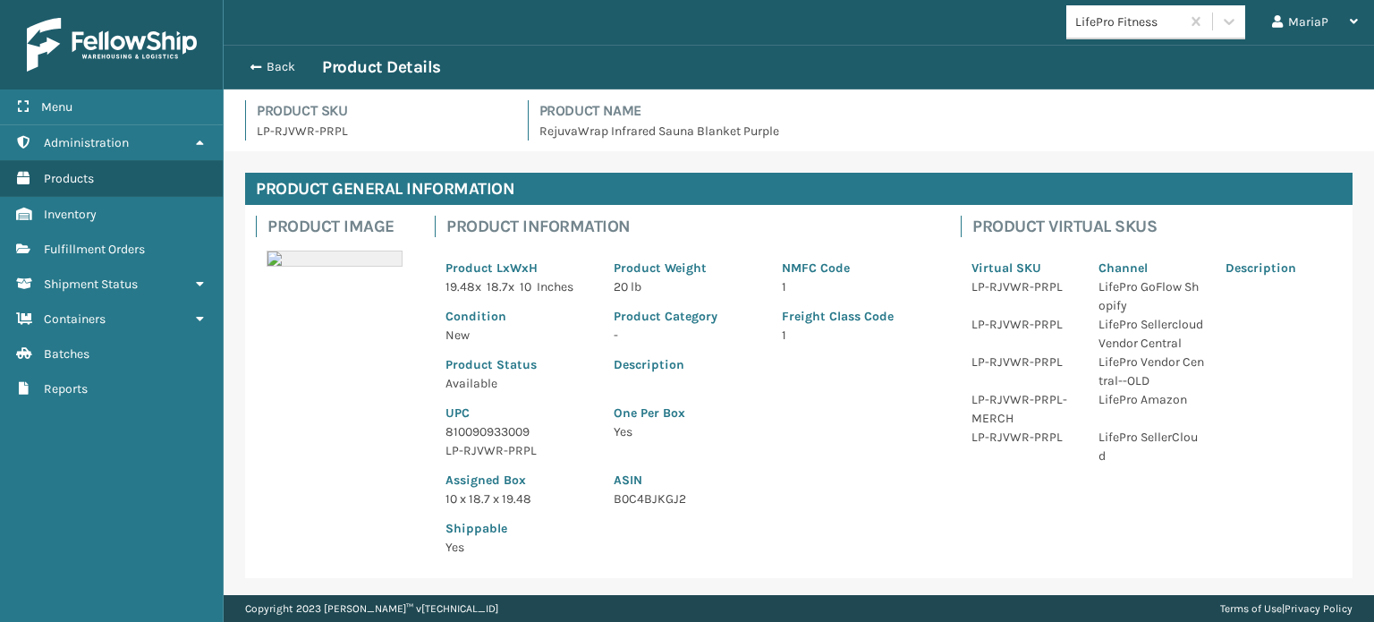
click at [491, 425] on p "810090933009" at bounding box center [518, 431] width 147 height 19
copy p "810090933009"
click at [278, 60] on button "Back" at bounding box center [281, 67] width 82 height 16
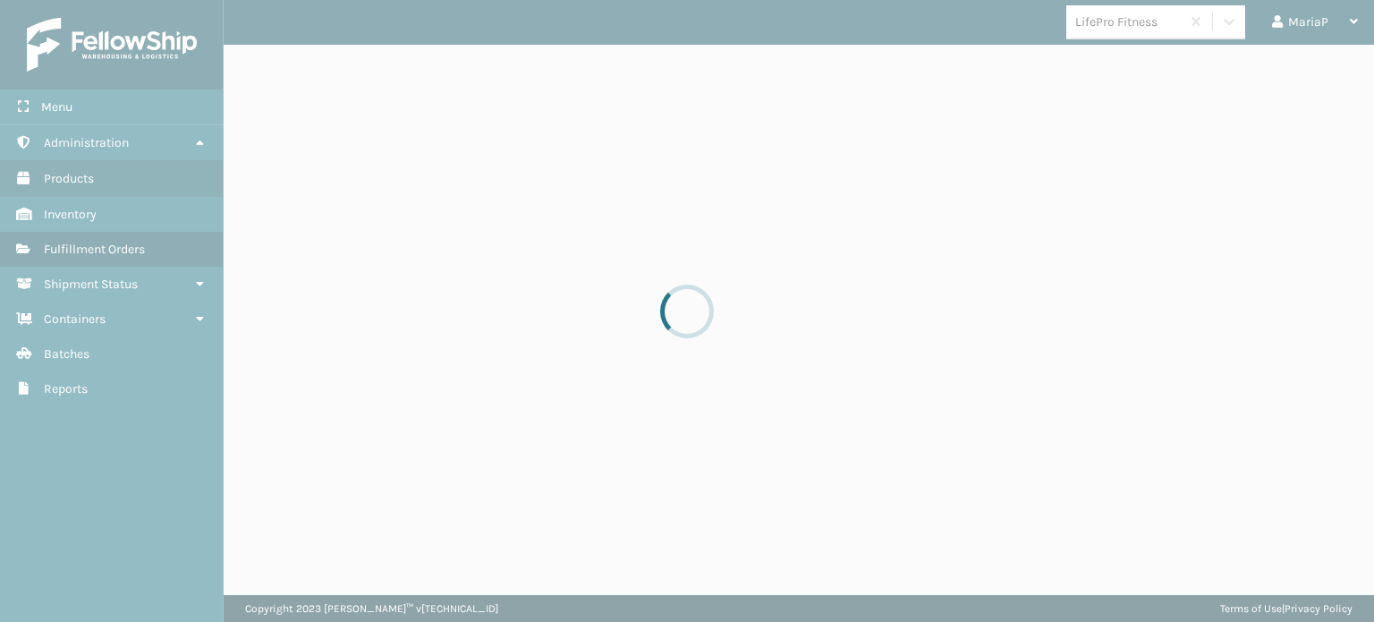
click at [280, 60] on div at bounding box center [687, 311] width 1374 height 622
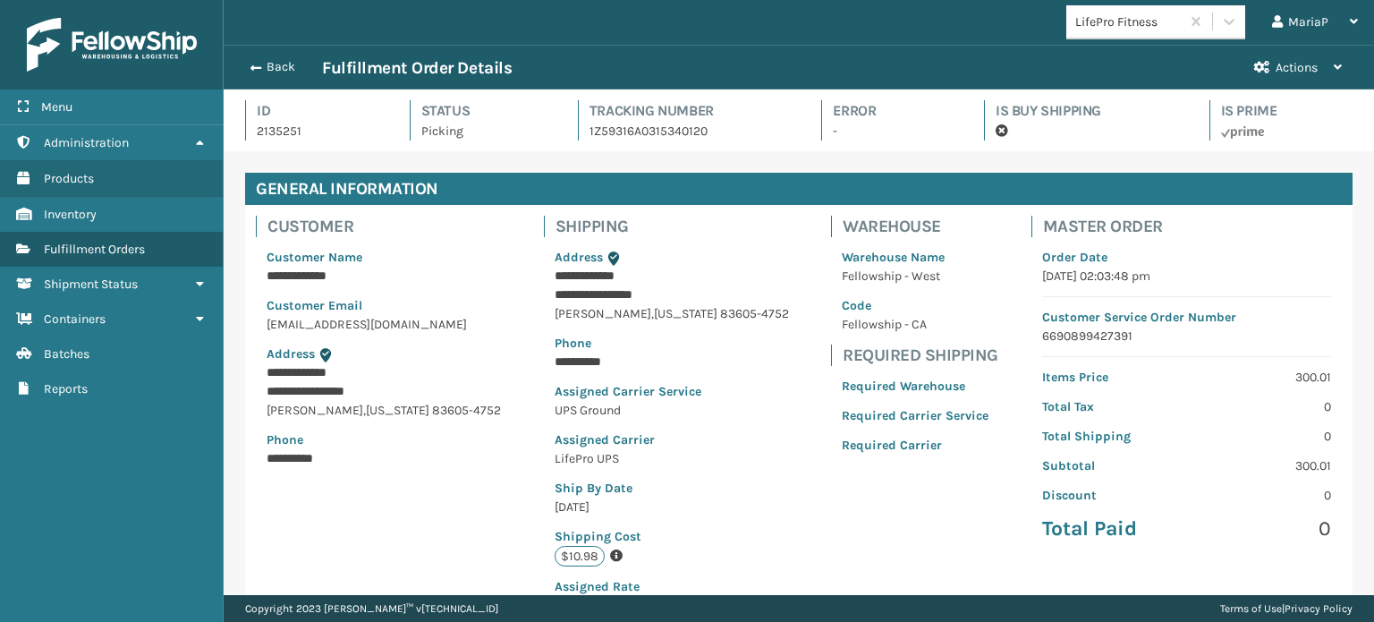
scroll to position [43, 1149]
click at [284, 71] on button "Back" at bounding box center [281, 67] width 82 height 16
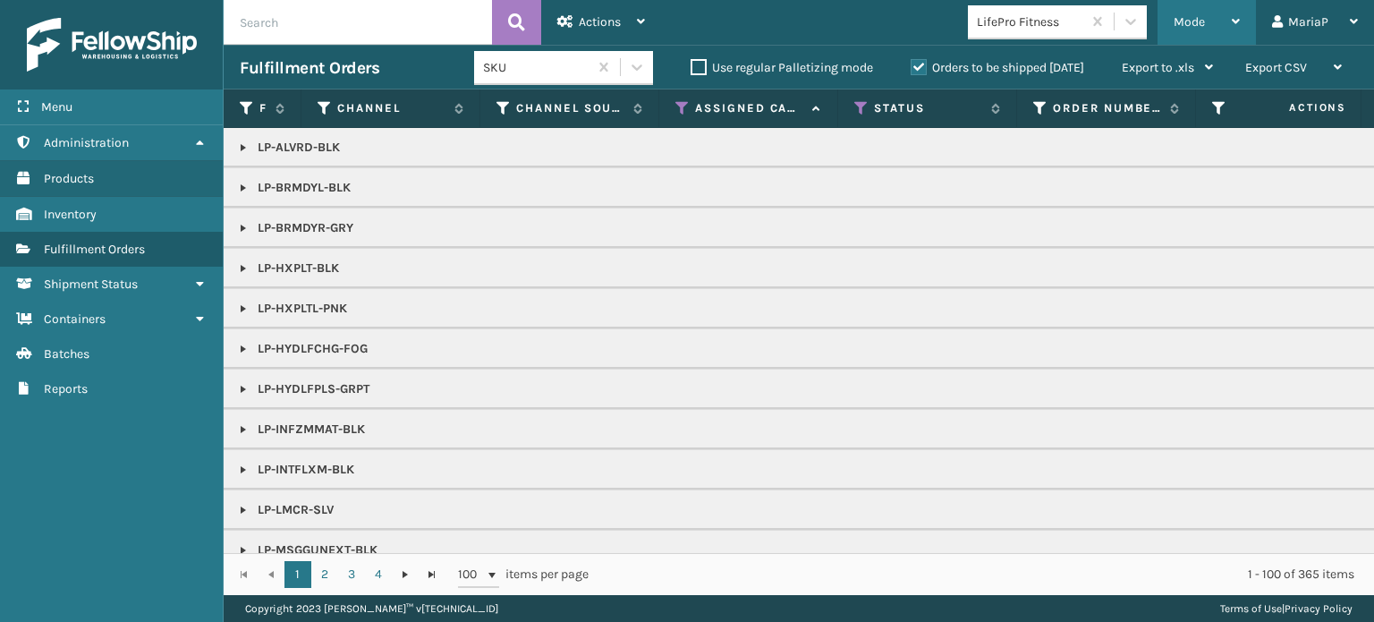
click at [1200, 21] on span "Mode" at bounding box center [1188, 21] width 31 height 15
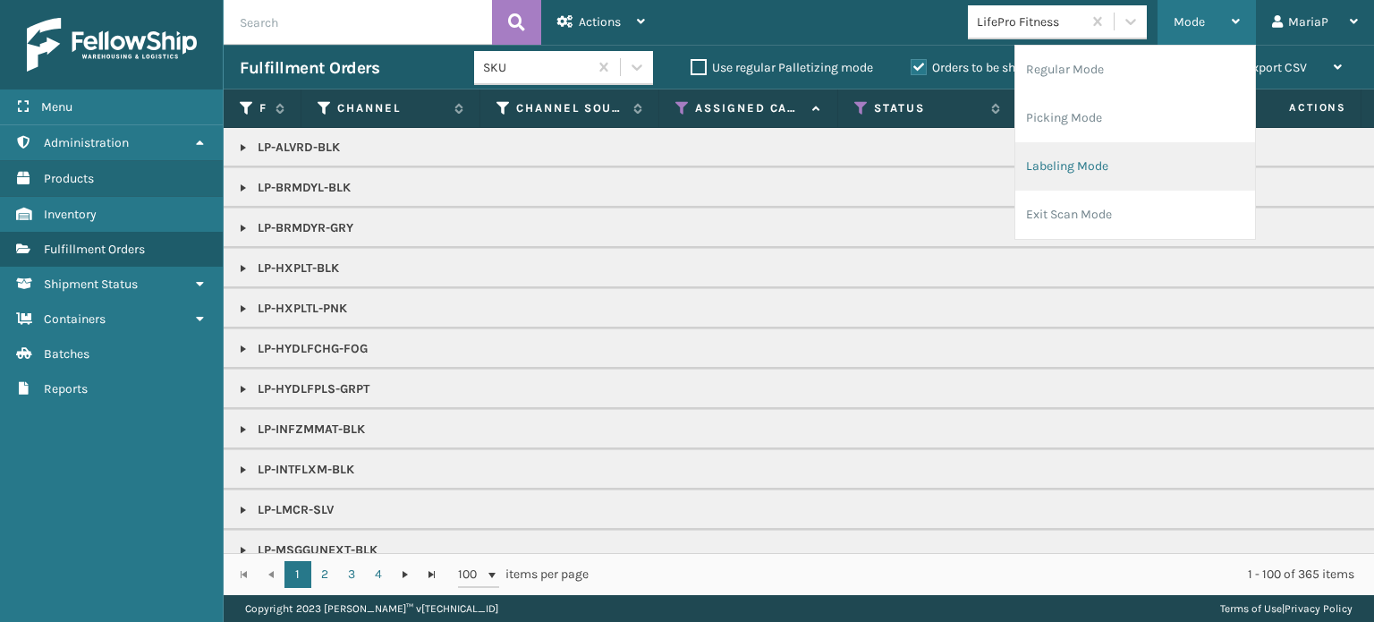
click at [1070, 168] on li "Labeling Mode" at bounding box center [1135, 166] width 240 height 48
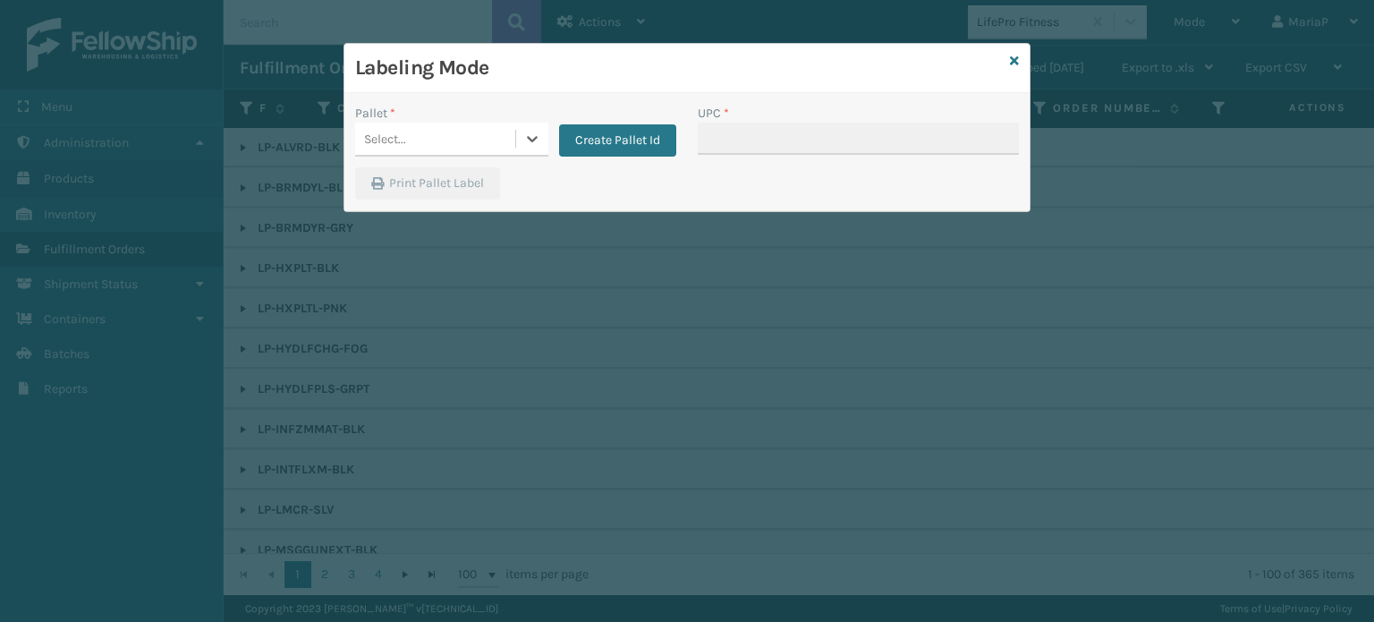
click at [487, 131] on div "Select..." at bounding box center [435, 139] width 160 height 30
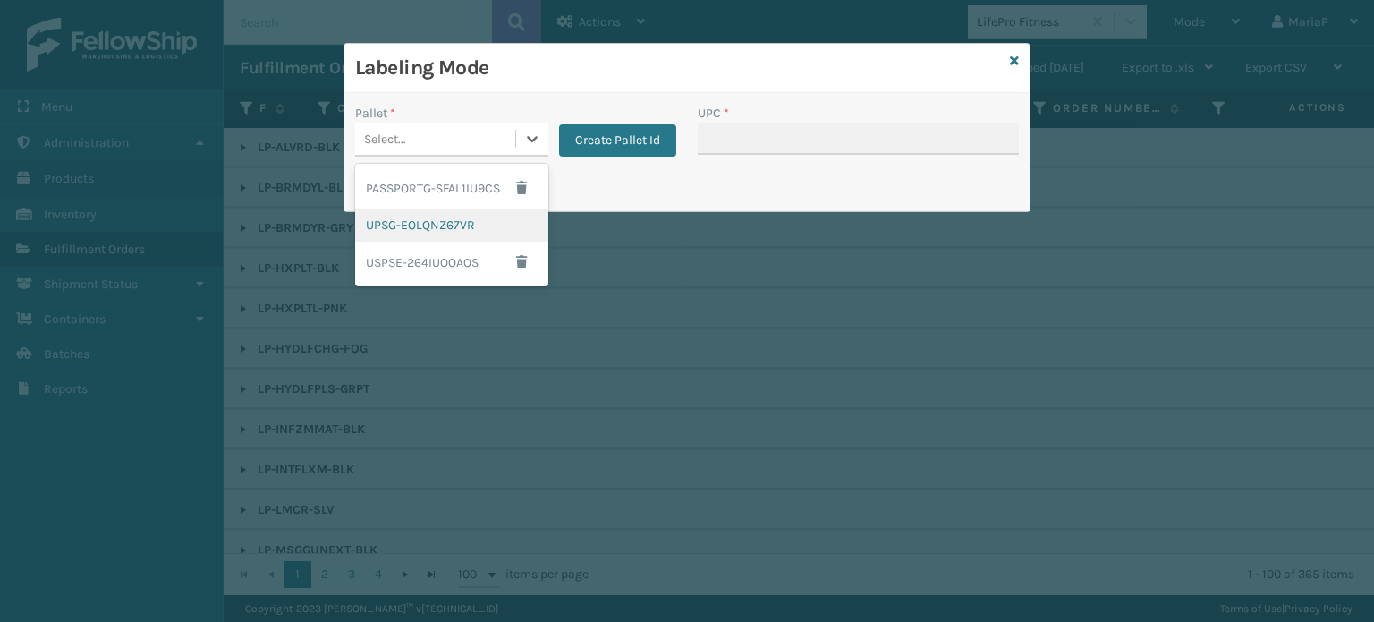
click at [462, 218] on div "UPSG-EOLQNZ67VR" at bounding box center [451, 224] width 193 height 33
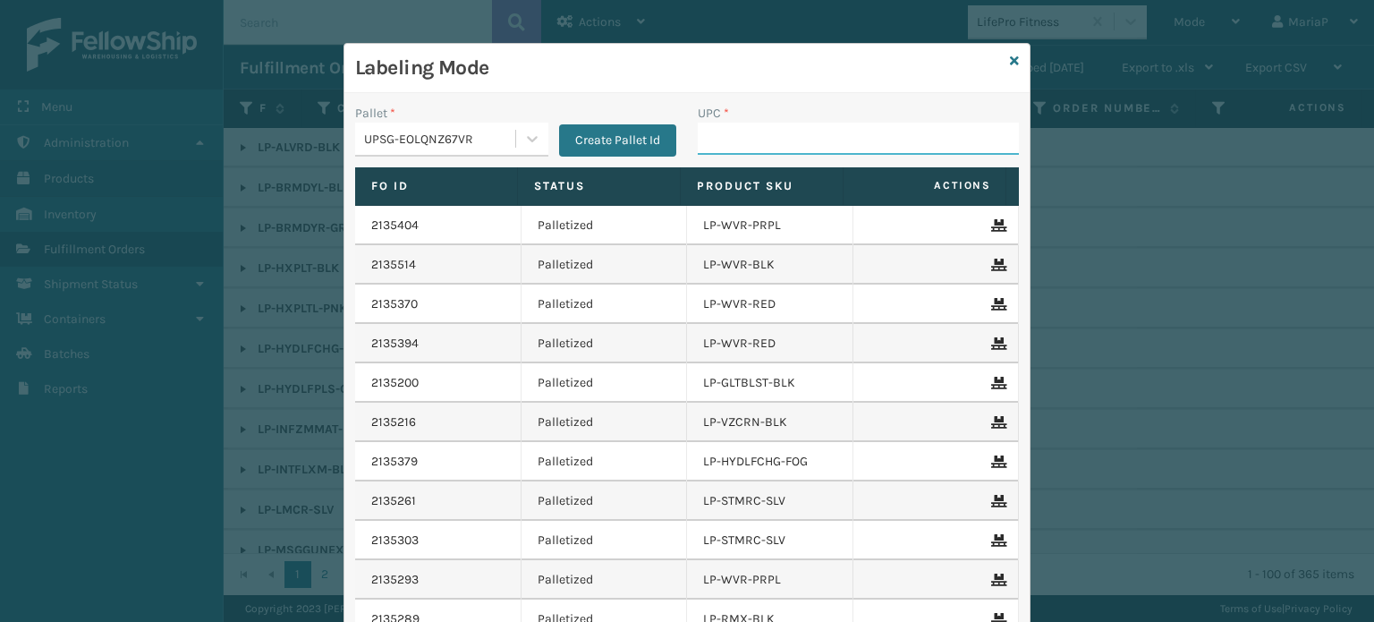
click at [744, 131] on input "UPC *" at bounding box center [858, 139] width 321 height 32
paste input "810090933009"
type input "810090933009"
click at [738, 133] on input "810090933009" at bounding box center [842, 139] width 289 height 32
drag, startPoint x: 830, startPoint y: 144, endPoint x: 820, endPoint y: 142, distance: 10.0
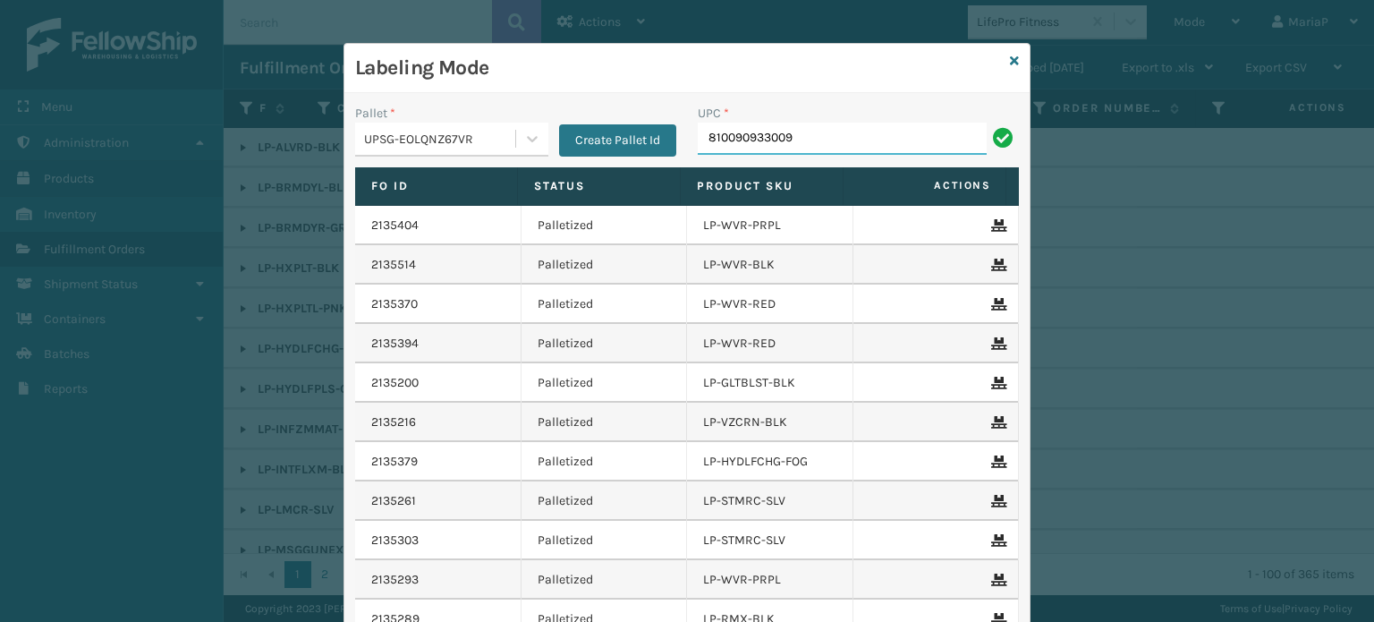
click at [828, 144] on input "810090933009" at bounding box center [842, 139] width 289 height 32
click at [1131, 223] on div "Labeling Mode Pallet * UPSG-EOLQNZ67VR Create Pallet Id UPC * Fo Id Status Prod…" at bounding box center [687, 311] width 1374 height 622
click at [998, 55] on div "Labeling Mode" at bounding box center [686, 68] width 685 height 49
click at [1012, 59] on icon at bounding box center [1014, 61] width 9 height 13
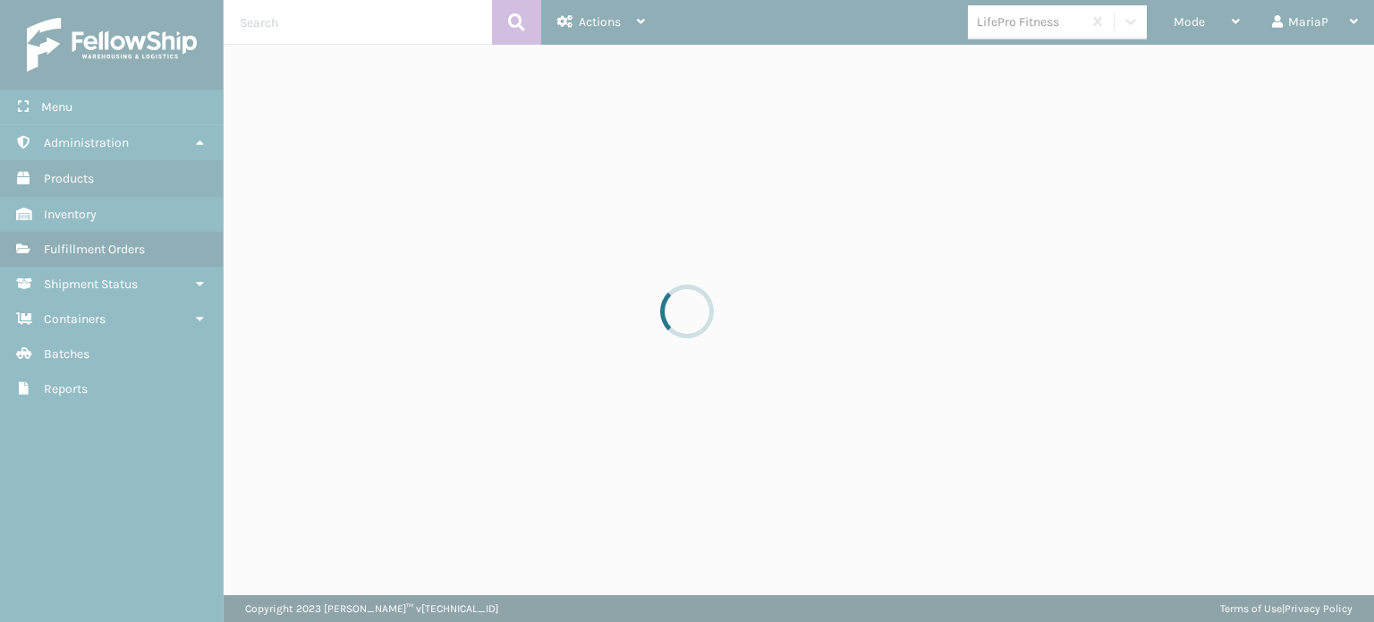
click at [1190, 18] on div at bounding box center [687, 311] width 1374 height 622
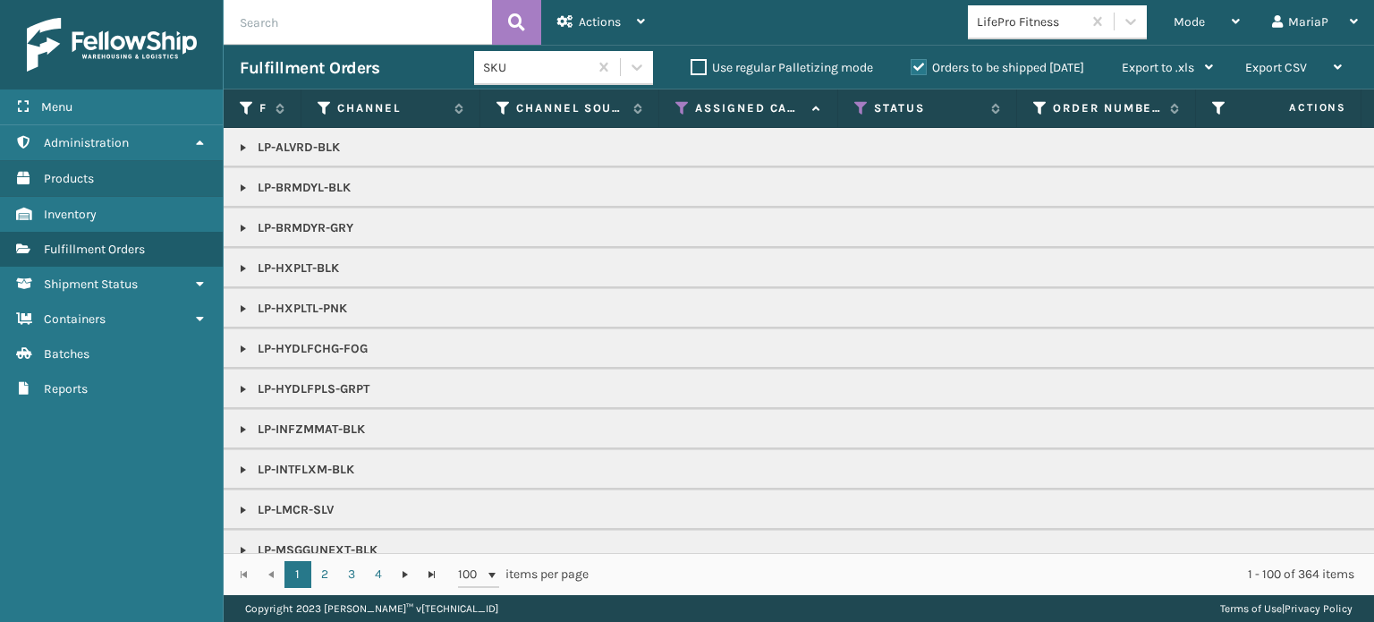
click at [1191, 21] on span "Mode" at bounding box center [1188, 21] width 31 height 15
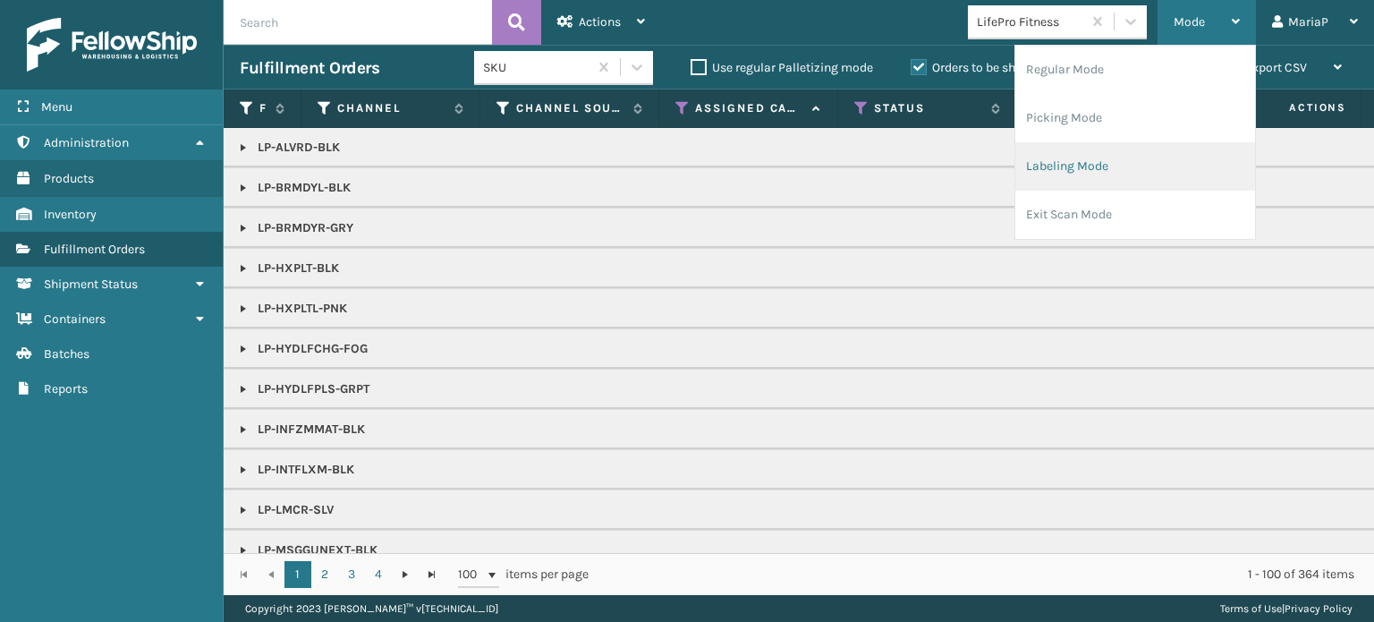
click at [1125, 164] on li "Labeling Mode" at bounding box center [1135, 166] width 240 height 48
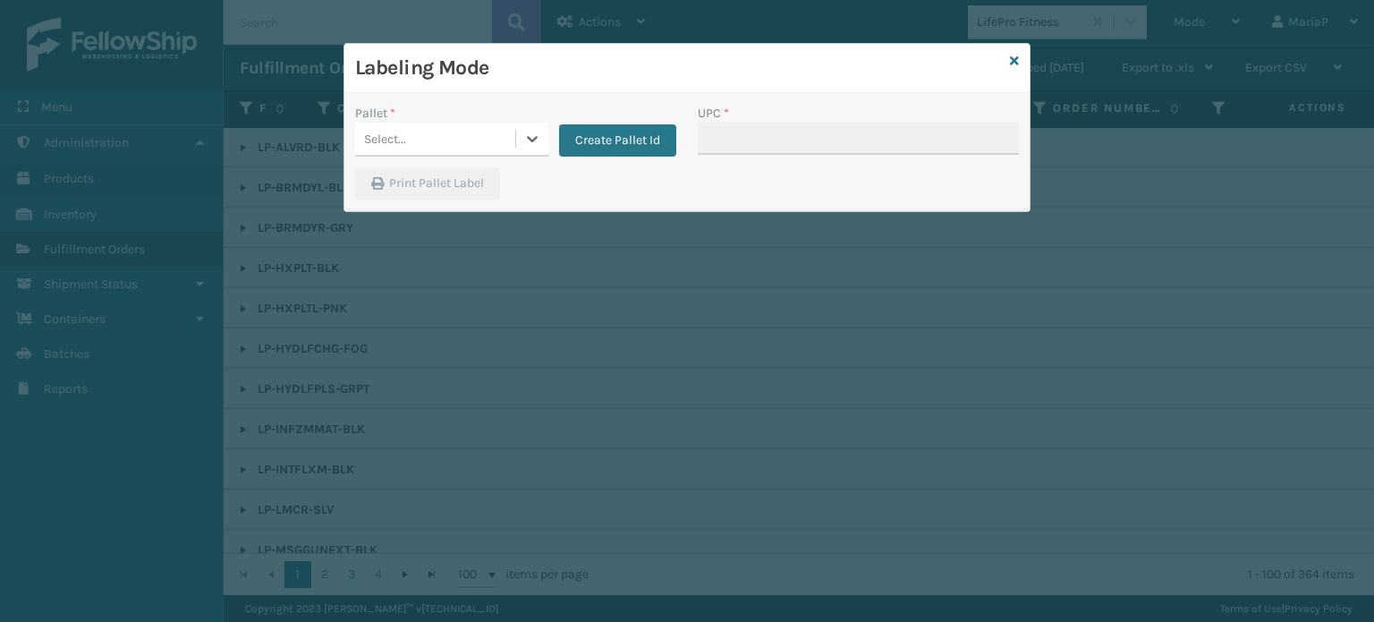
click at [502, 149] on div "Select..." at bounding box center [435, 139] width 160 height 30
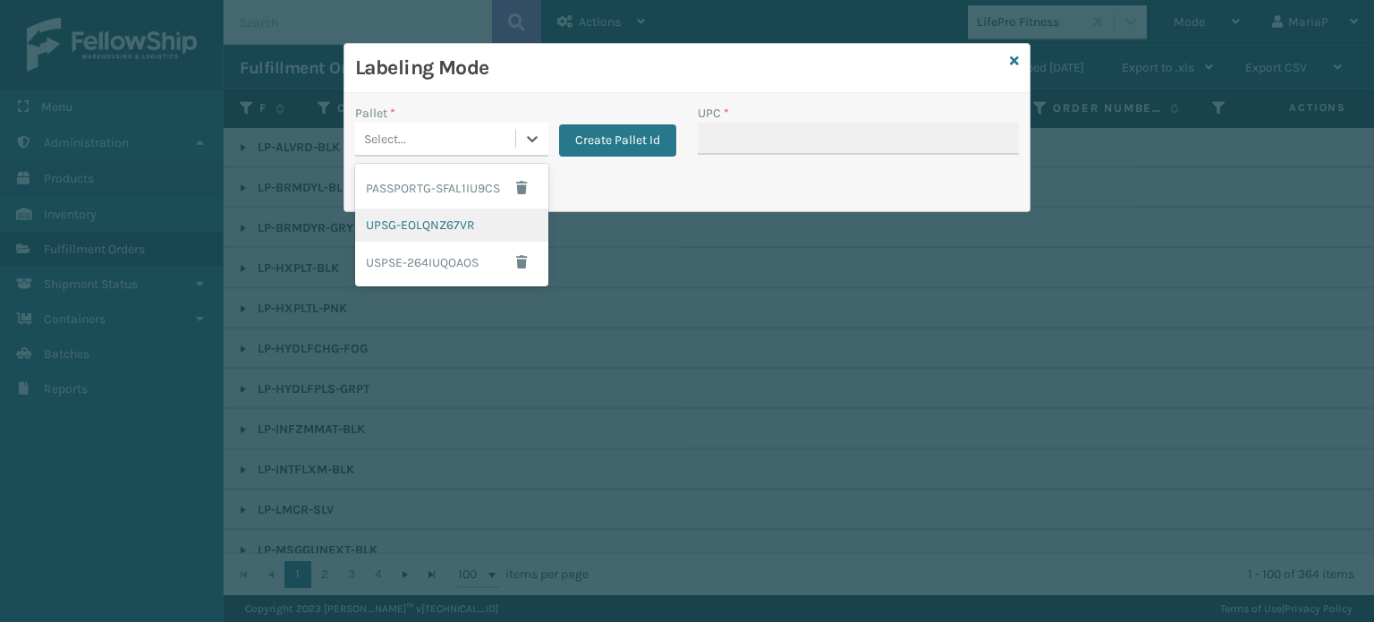
click at [475, 235] on div "UPSG-EOLQNZ67VR" at bounding box center [451, 224] width 193 height 33
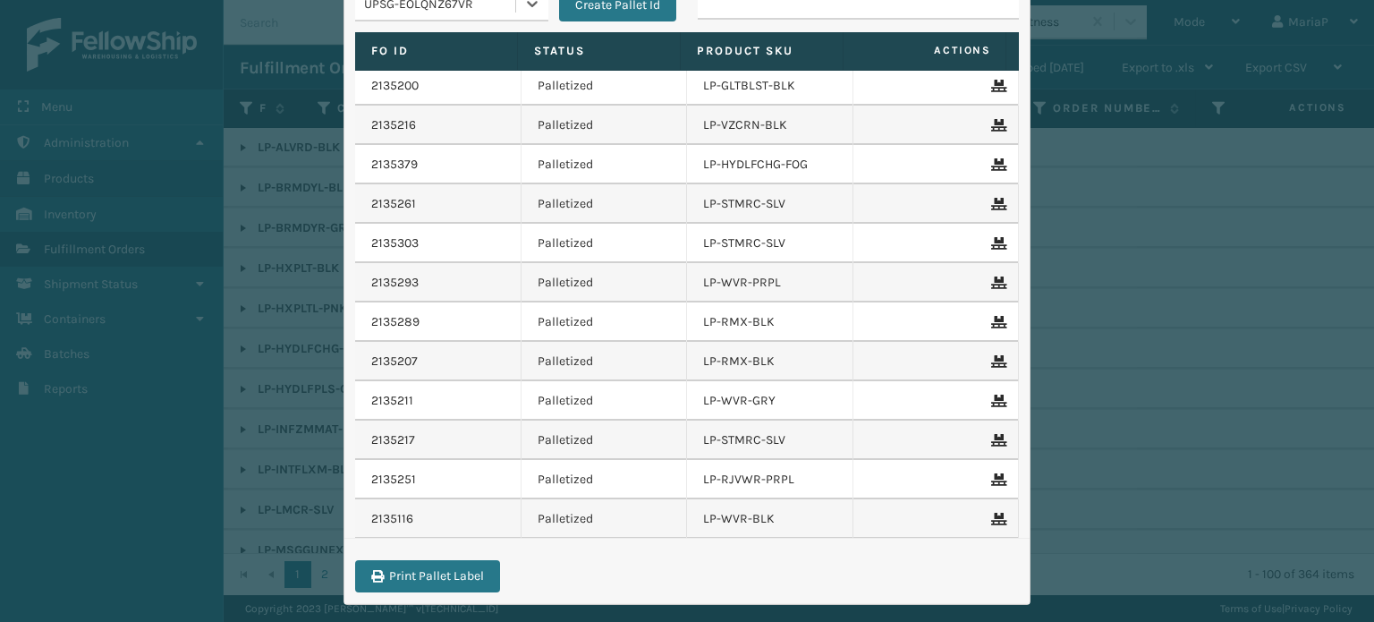
scroll to position [160, 0]
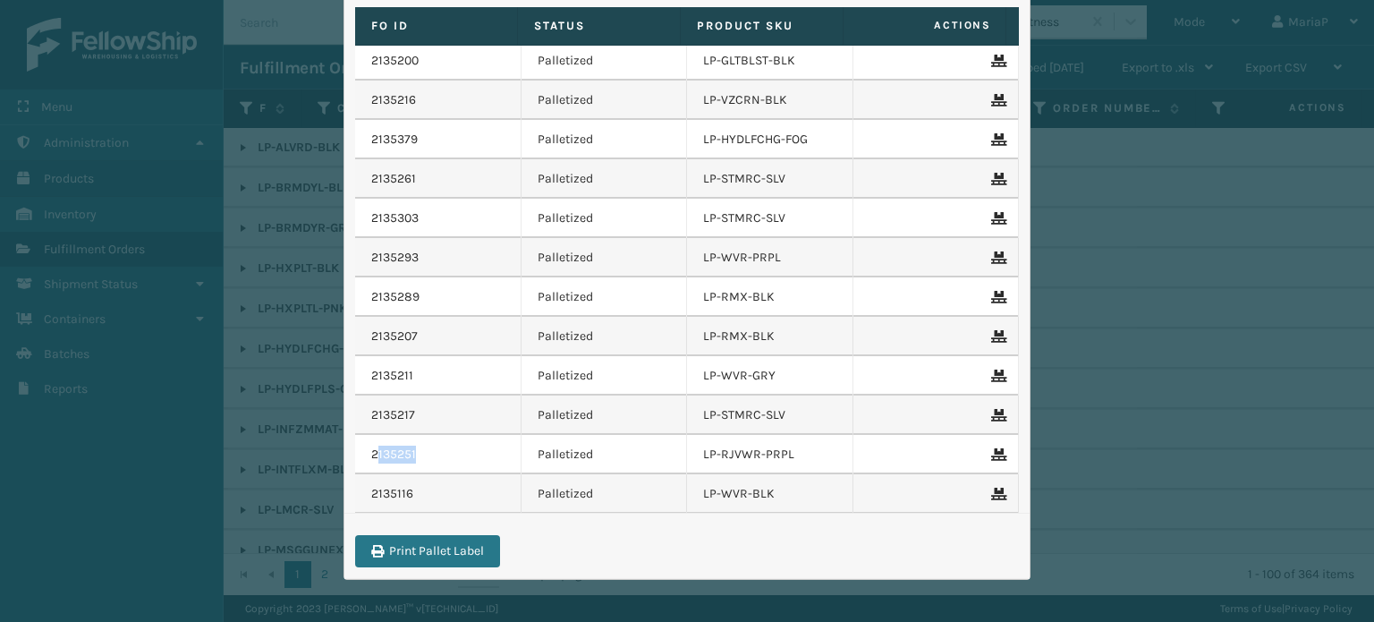
drag, startPoint x: 368, startPoint y: 453, endPoint x: 415, endPoint y: 464, distance: 47.7
click at [415, 464] on td "2135251" at bounding box center [438, 454] width 166 height 39
copy link "135251"
